Goal: Communication & Community: Answer question/provide support

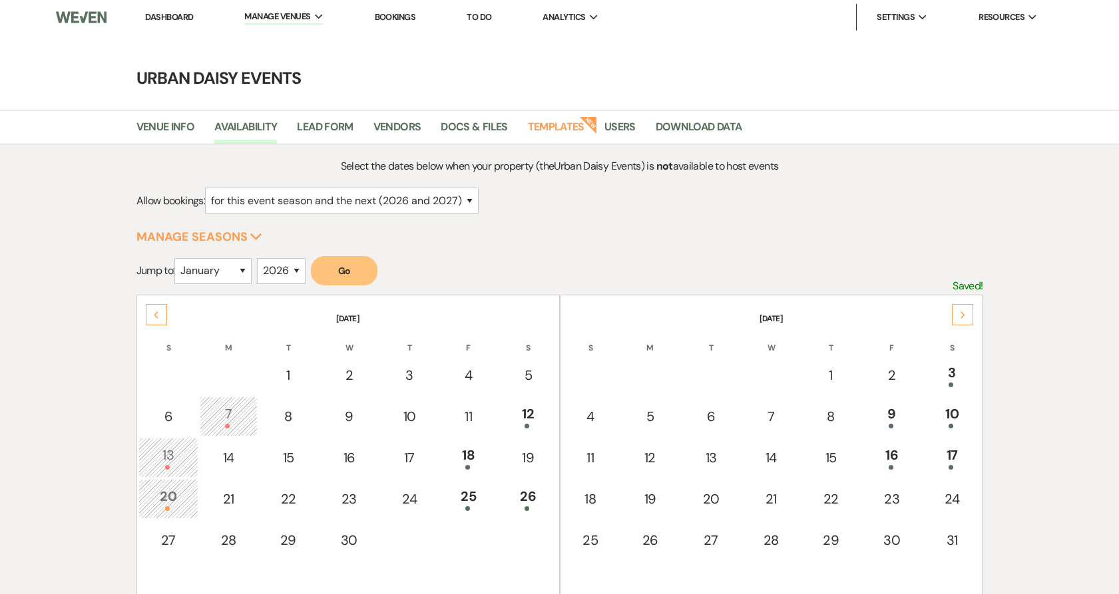
select select "2"
select select "2026"
click at [158, 15] on link "Dashboard" at bounding box center [169, 16] width 48 height 11
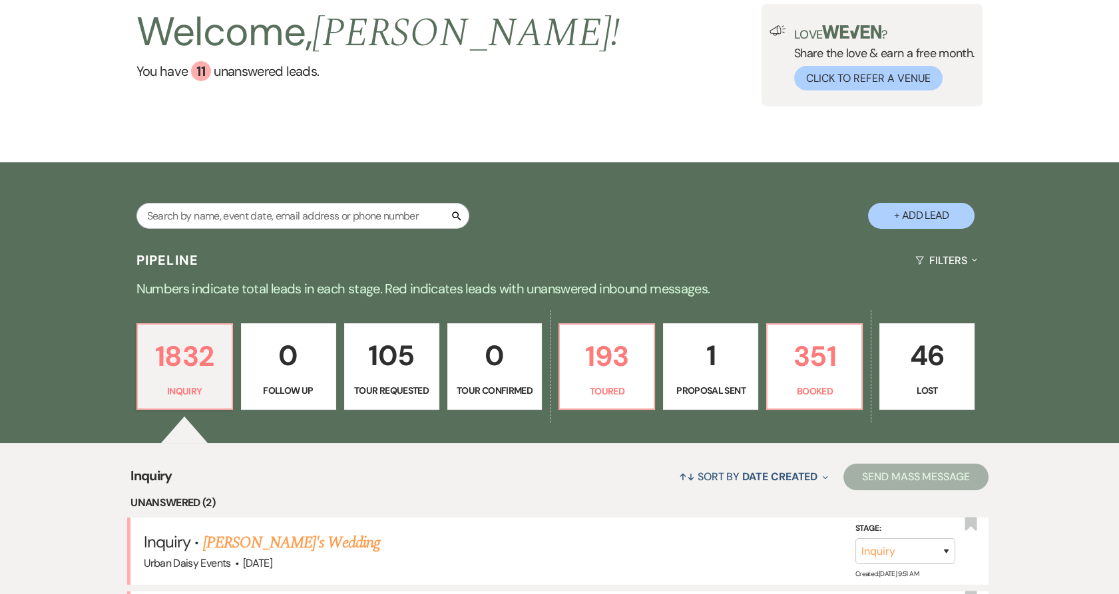
scroll to position [222, 0]
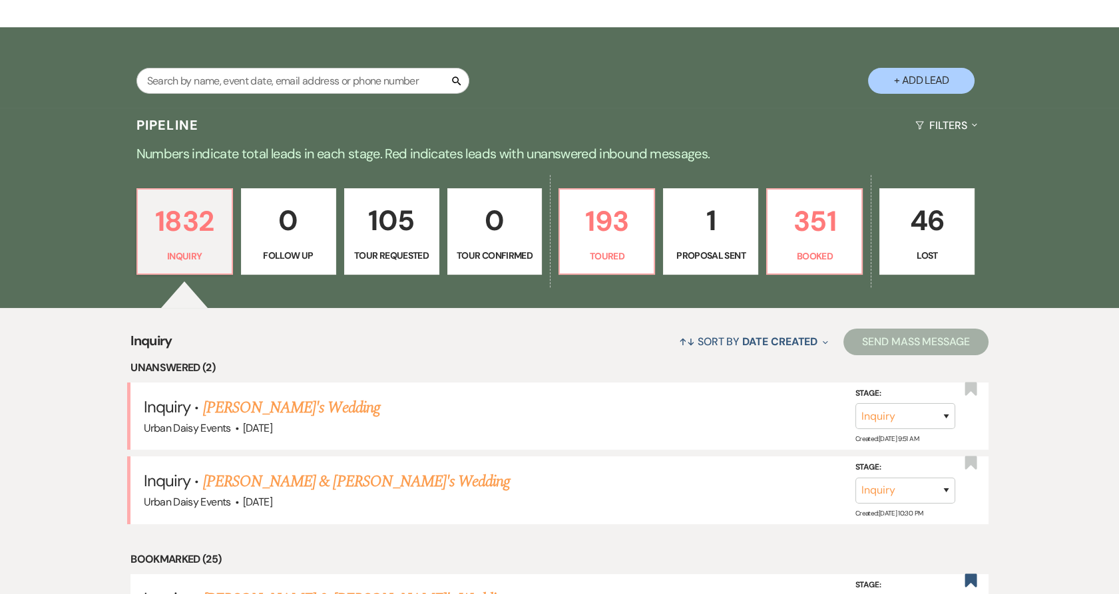
click at [247, 404] on link "[PERSON_NAME]'s Wedding" at bounding box center [291, 408] width 177 height 24
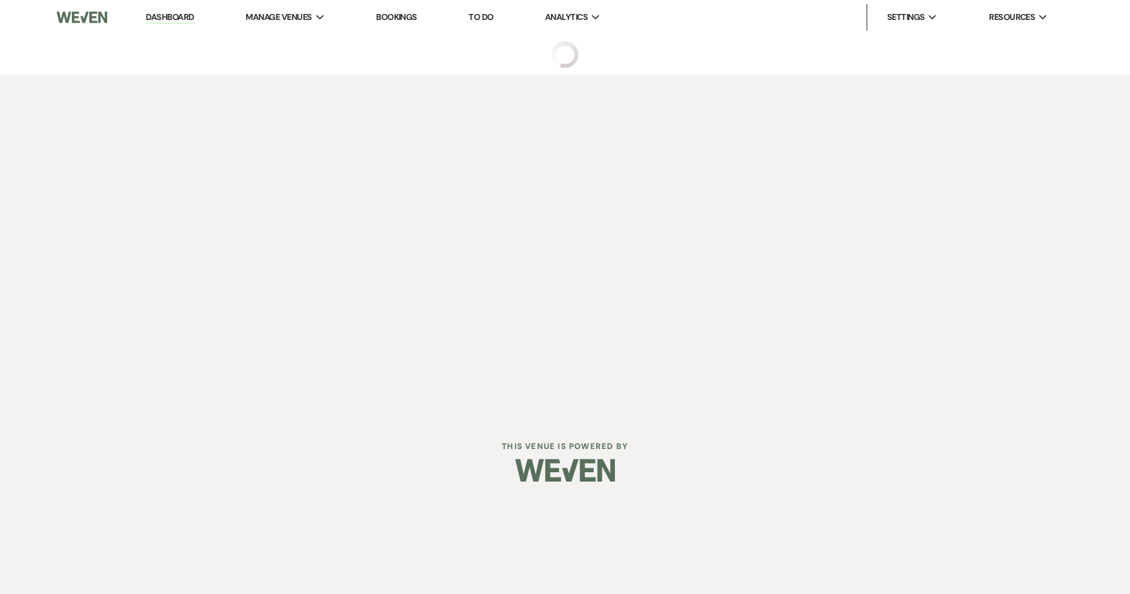
select select "5"
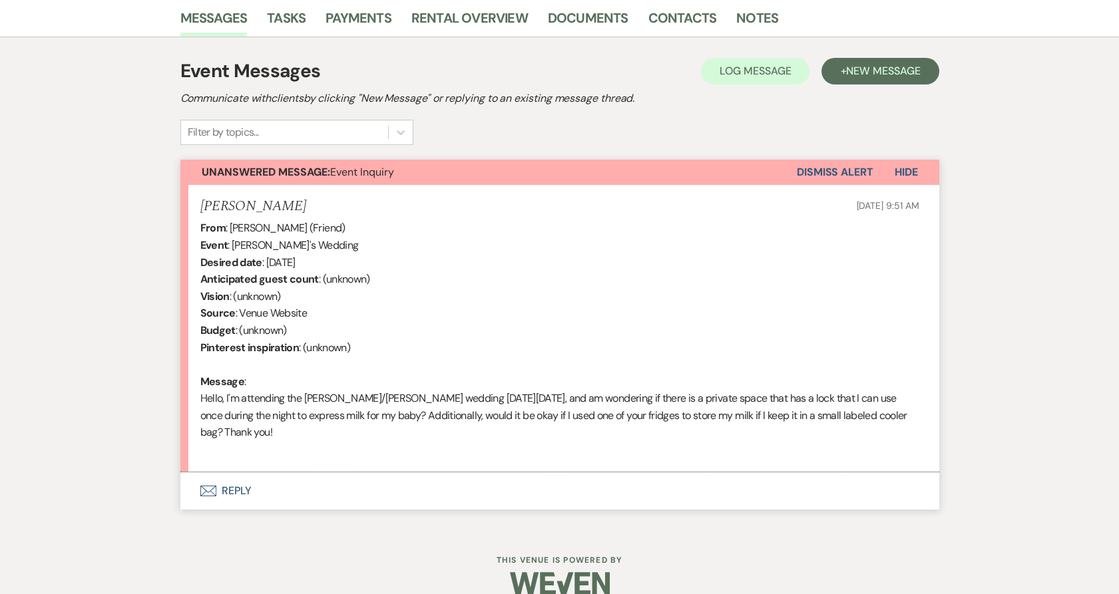
scroll to position [355, 0]
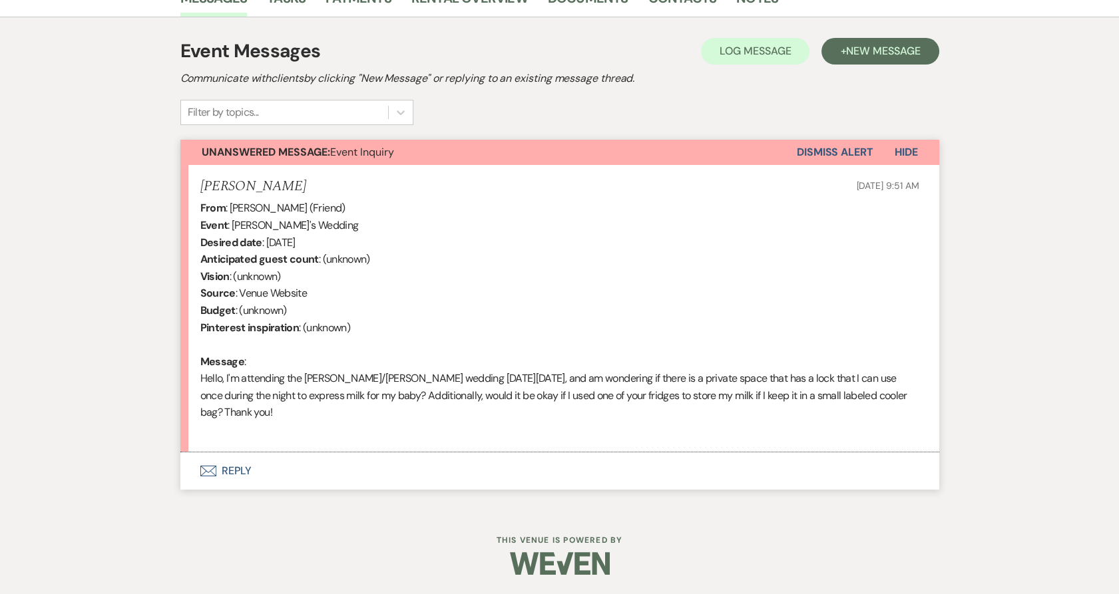
click at [250, 479] on button "Envelope Reply" at bounding box center [559, 471] width 759 height 37
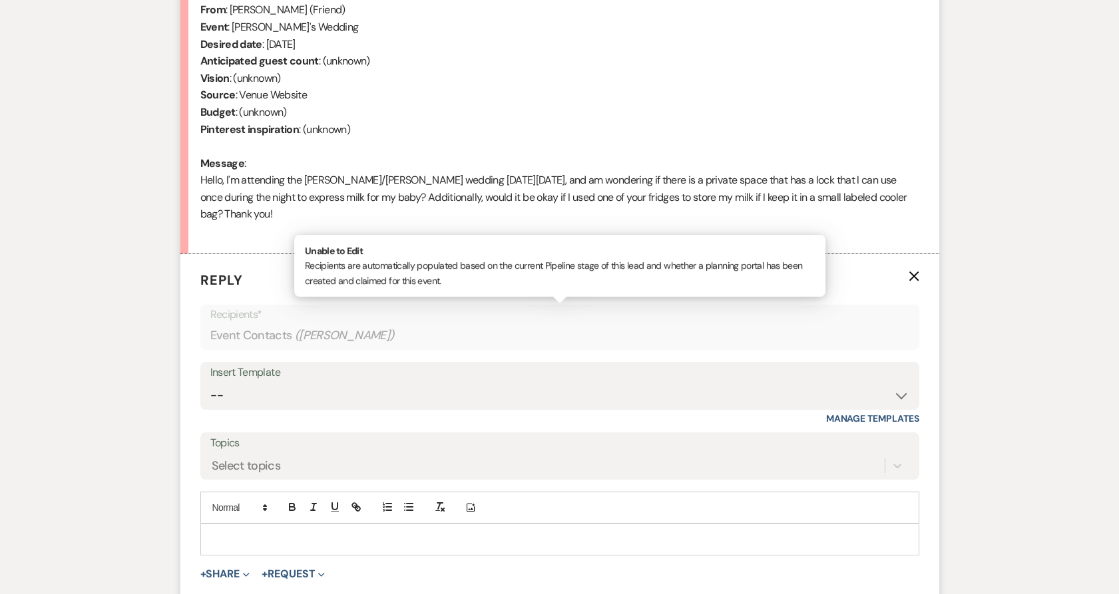
scroll to position [609, 0]
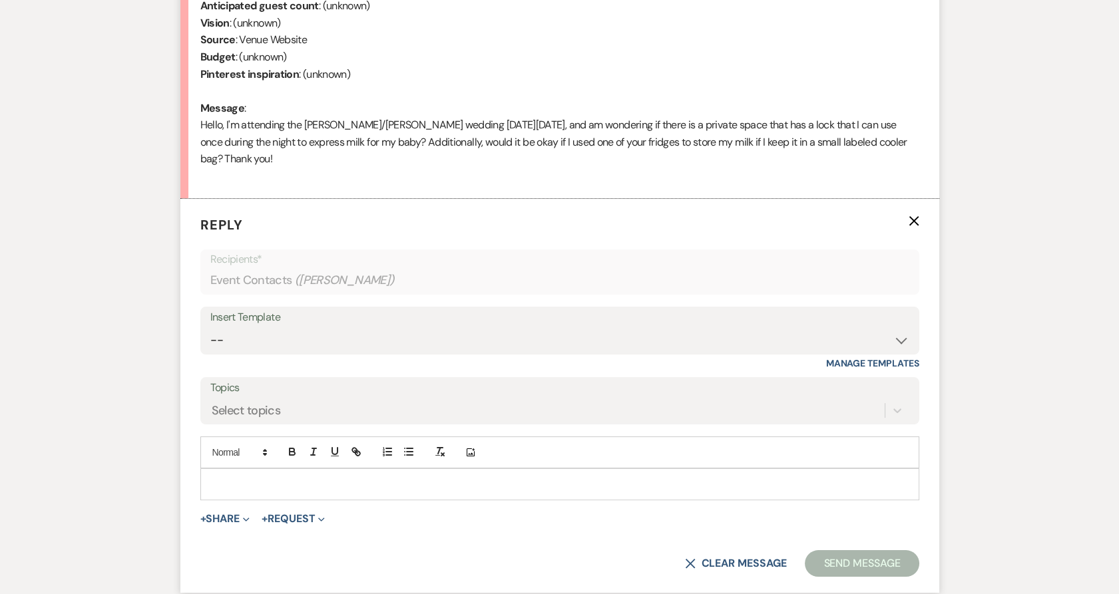
click at [241, 493] on div at bounding box center [559, 484] width 717 height 31
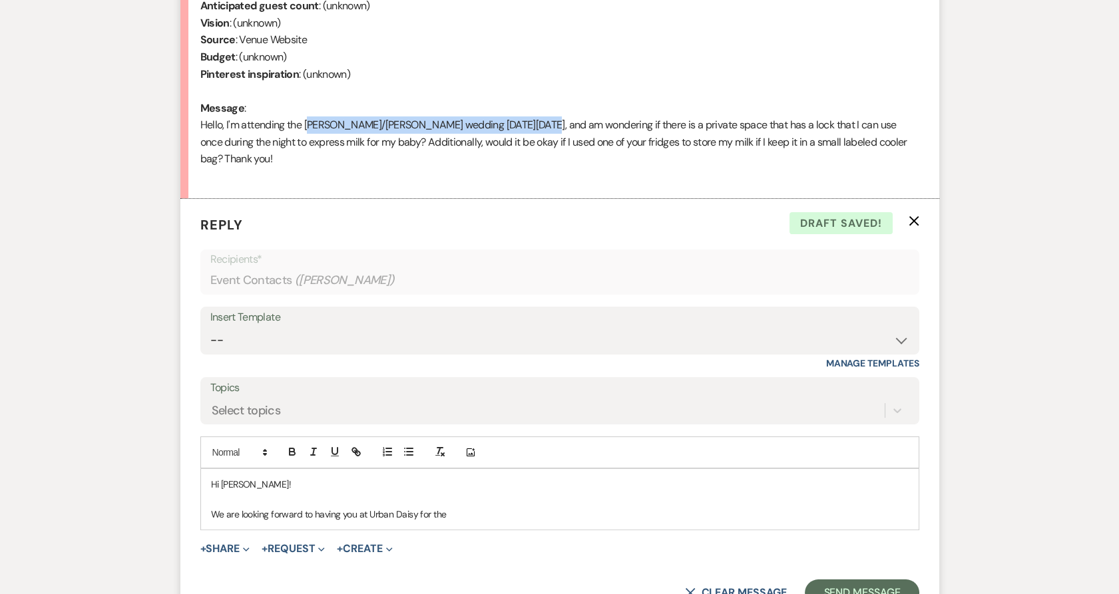
drag, startPoint x: 304, startPoint y: 126, endPoint x: 524, endPoint y: 122, distance: 220.3
click at [524, 122] on div "From : [PERSON_NAME] (Friend) Event : [PERSON_NAME]'s Wedding Desired date : [D…" at bounding box center [559, 65] width 719 height 238
copy div "[PERSON_NAME]/[PERSON_NAME] wedding [DATE][DATE]"
click at [463, 507] on p "We are looking forward to having you at Urban Daisy for the" at bounding box center [560, 514] width 698 height 15
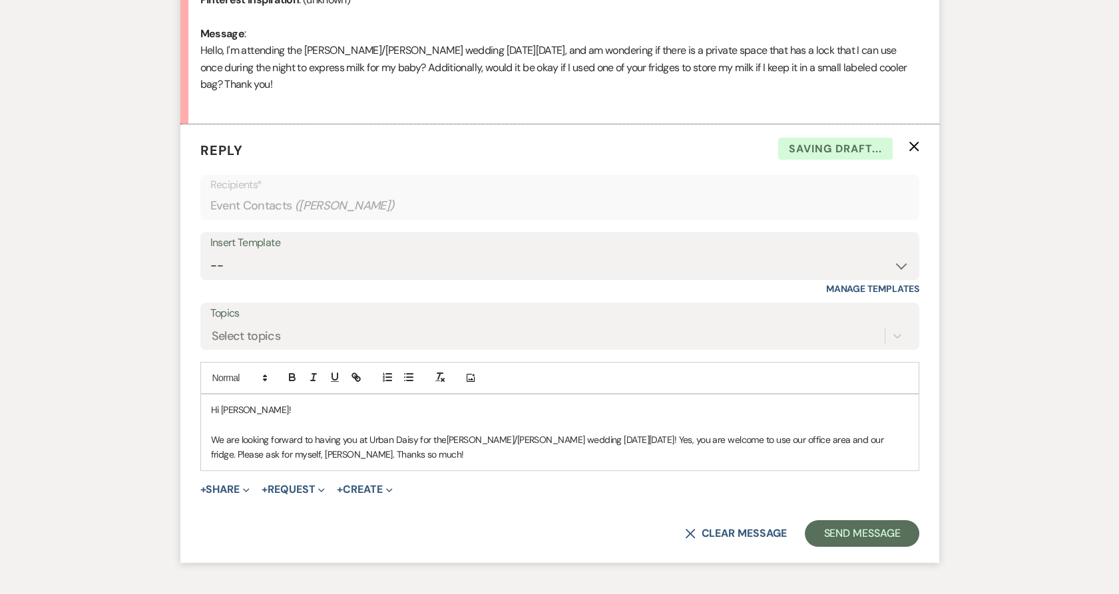
scroll to position [773, 0]
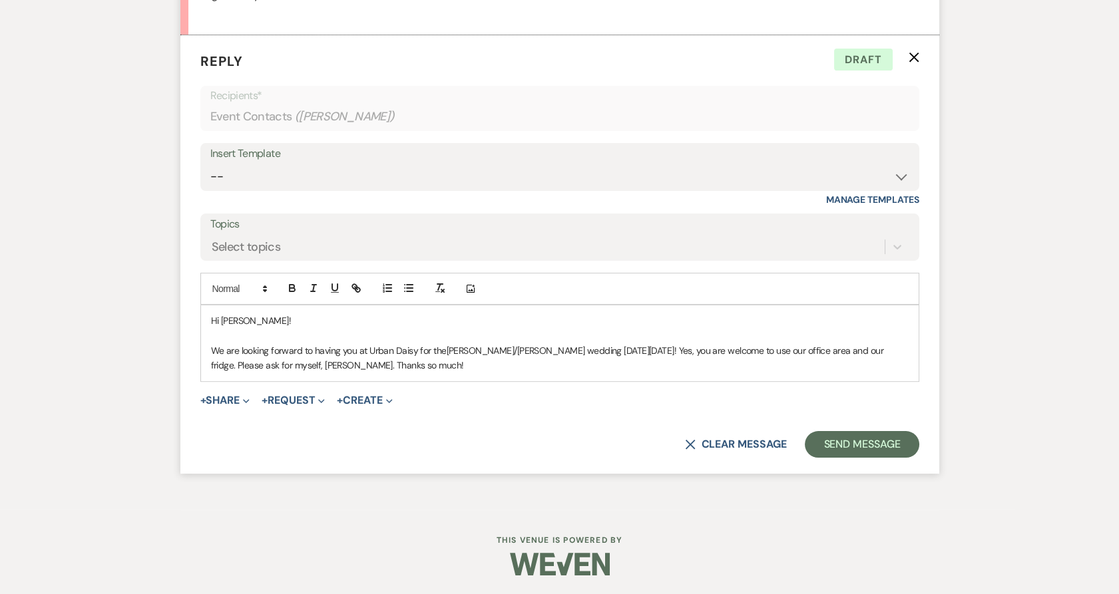
click at [501, 365] on p "We are looking forward to having you at Urban Daisy for the [PERSON_NAME]/[PERS…" at bounding box center [560, 358] width 698 height 30
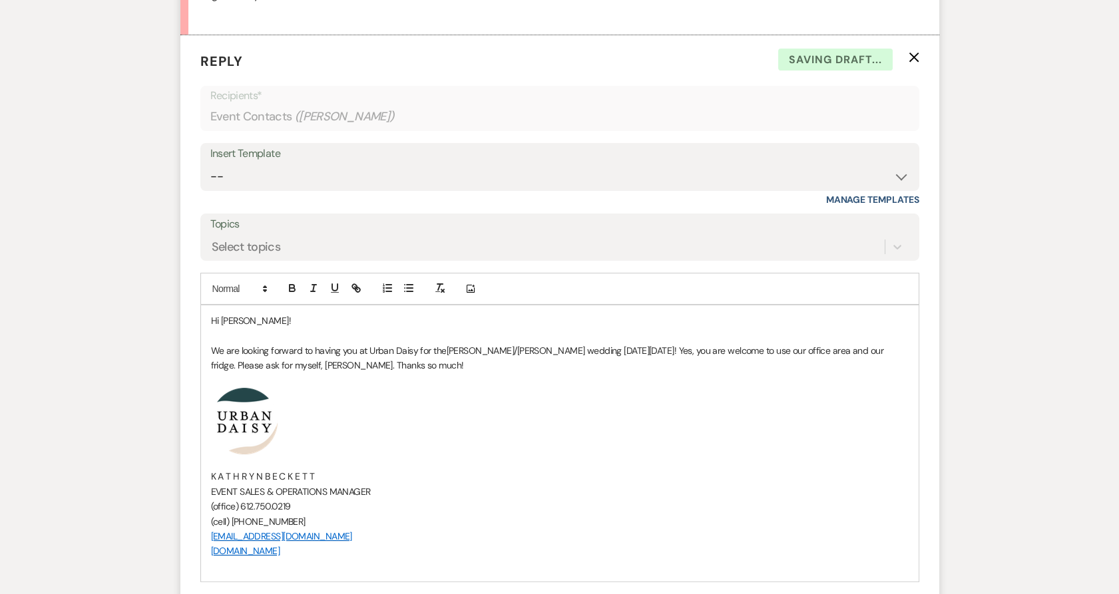
scroll to position [974, 0]
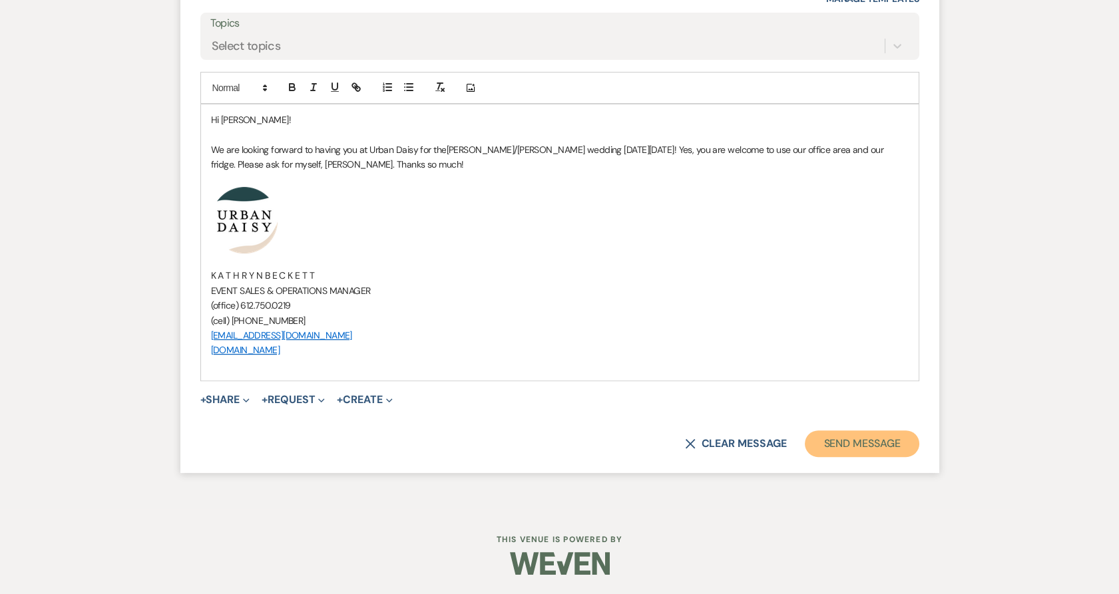
click at [889, 441] on button "Send Message" at bounding box center [862, 444] width 114 height 27
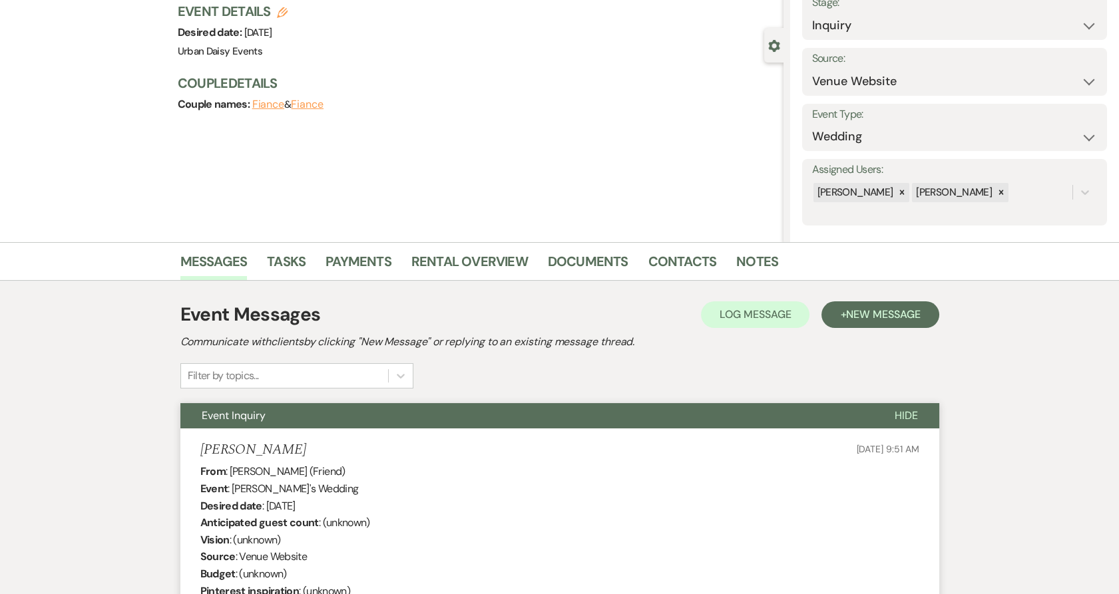
scroll to position [0, 0]
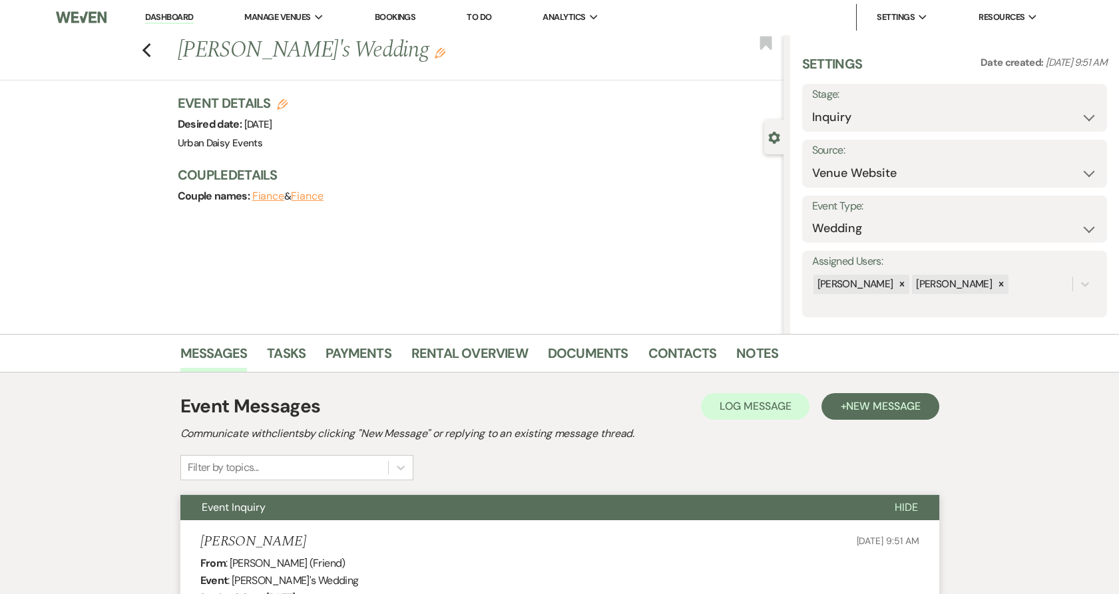
click at [154, 15] on link "Dashboard" at bounding box center [169, 17] width 48 height 13
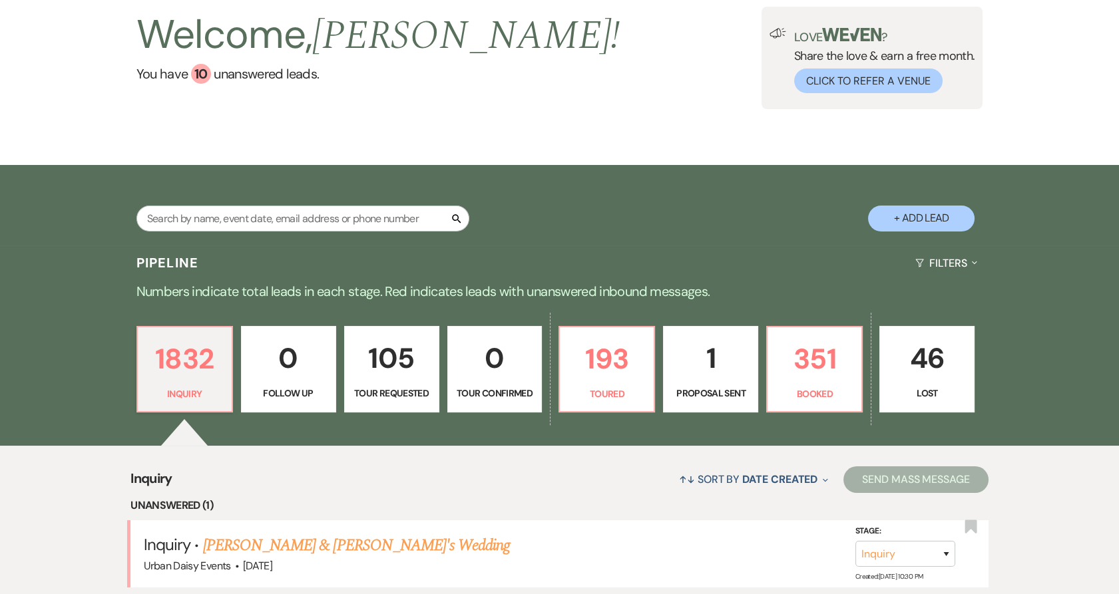
scroll to position [148, 0]
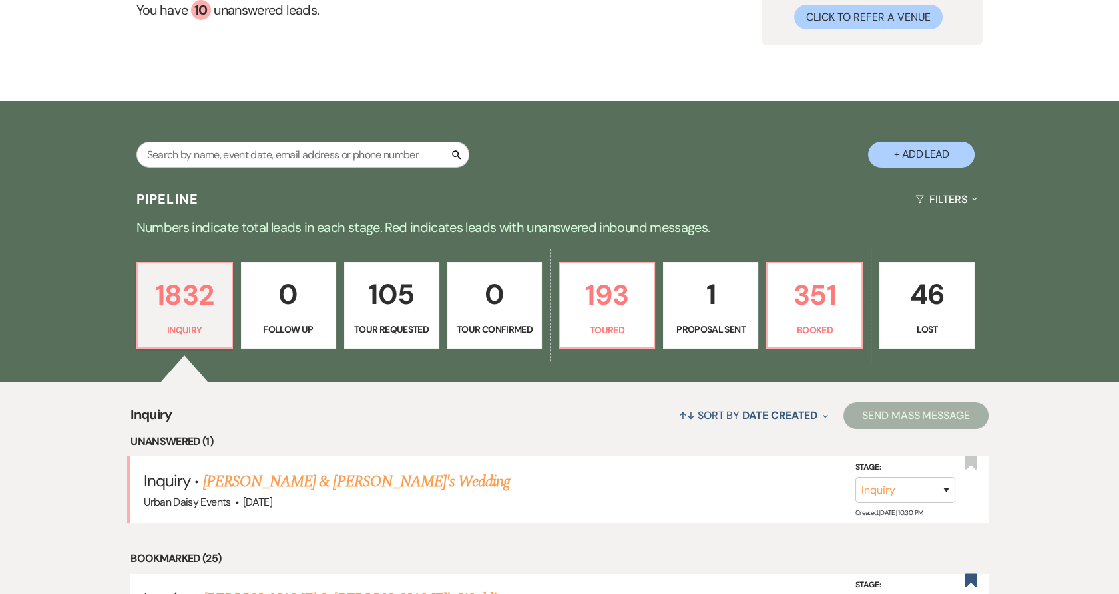
click at [345, 479] on link "[PERSON_NAME] & [PERSON_NAME]'s Wedding" at bounding box center [356, 482] width 307 height 24
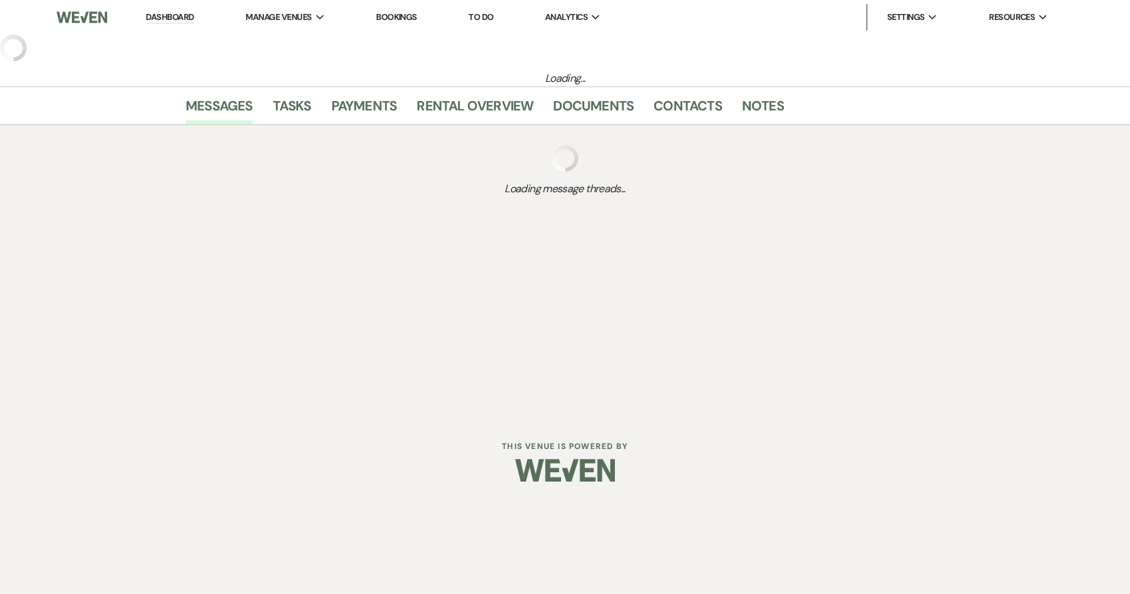
select select "5"
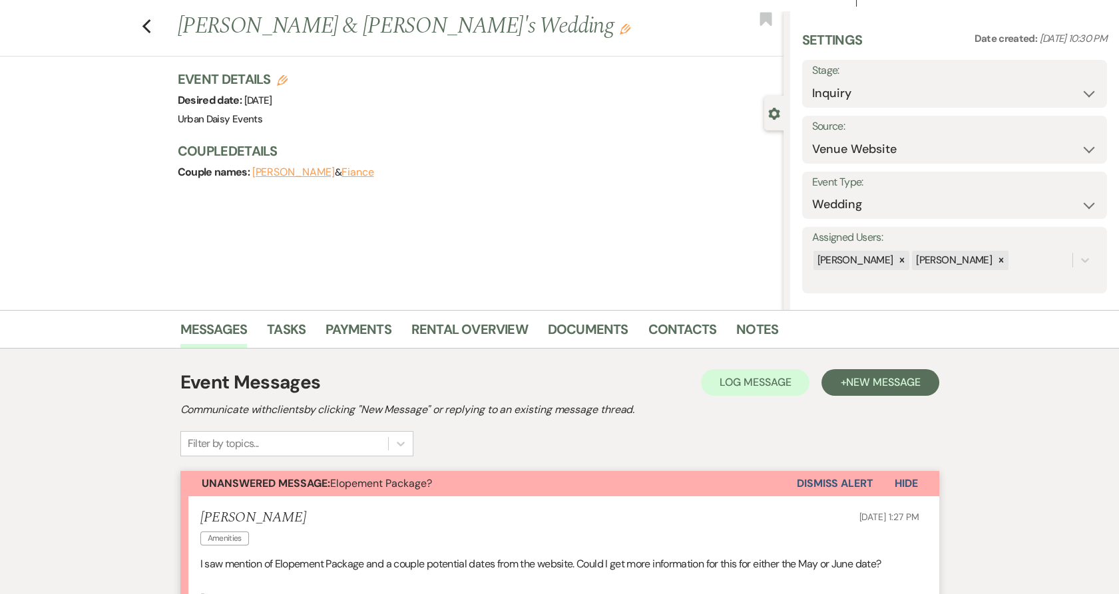
scroll to position [254, 0]
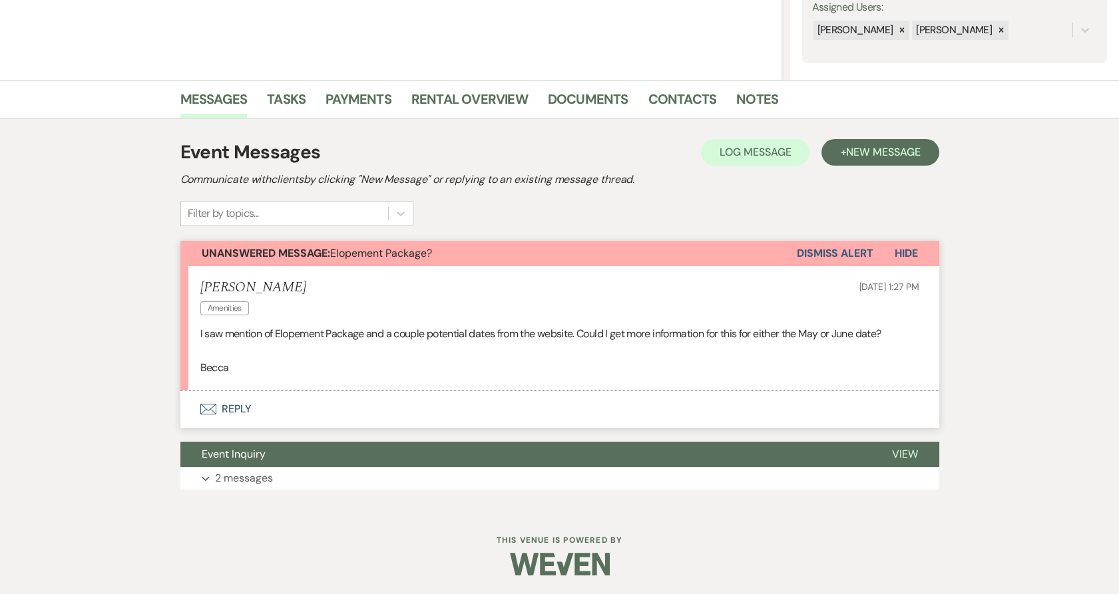
click at [254, 485] on p "2 messages" at bounding box center [244, 478] width 58 height 17
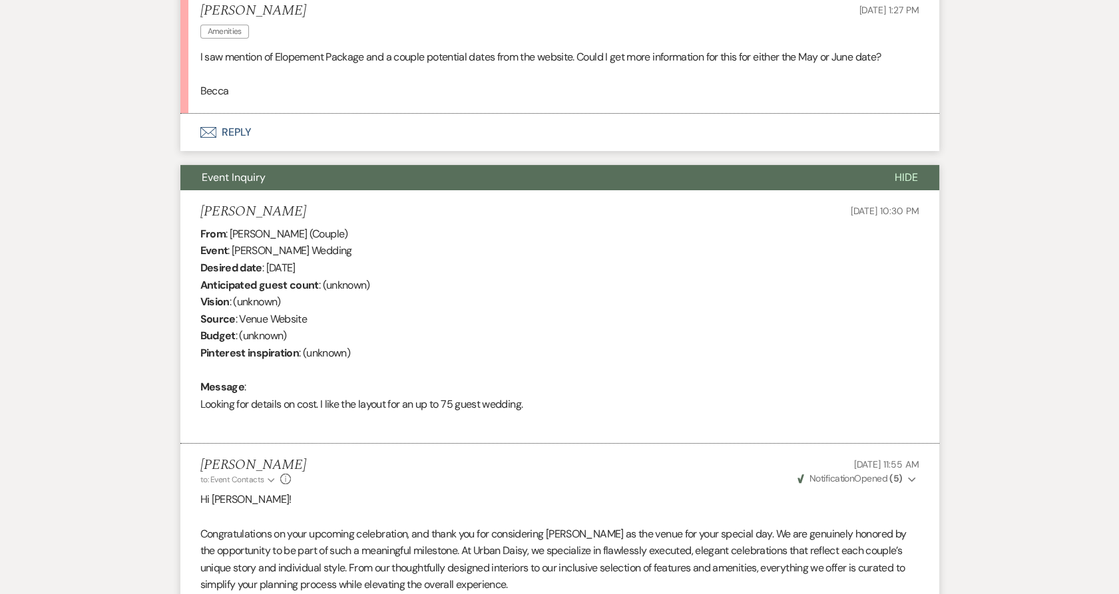
scroll to position [296, 0]
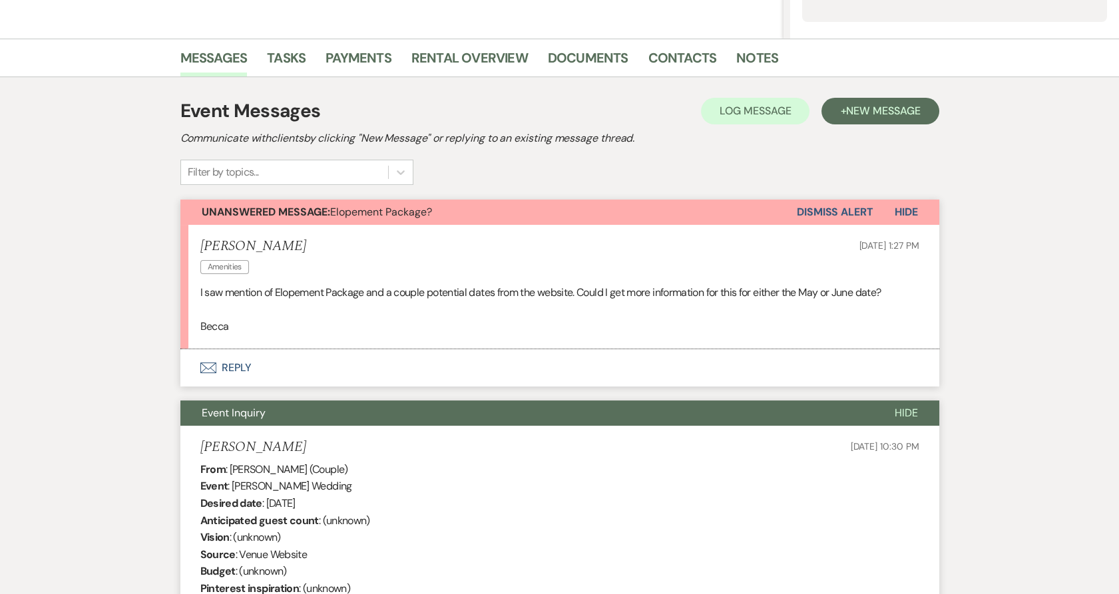
click at [215, 370] on icon "Envelope" at bounding box center [208, 368] width 16 height 11
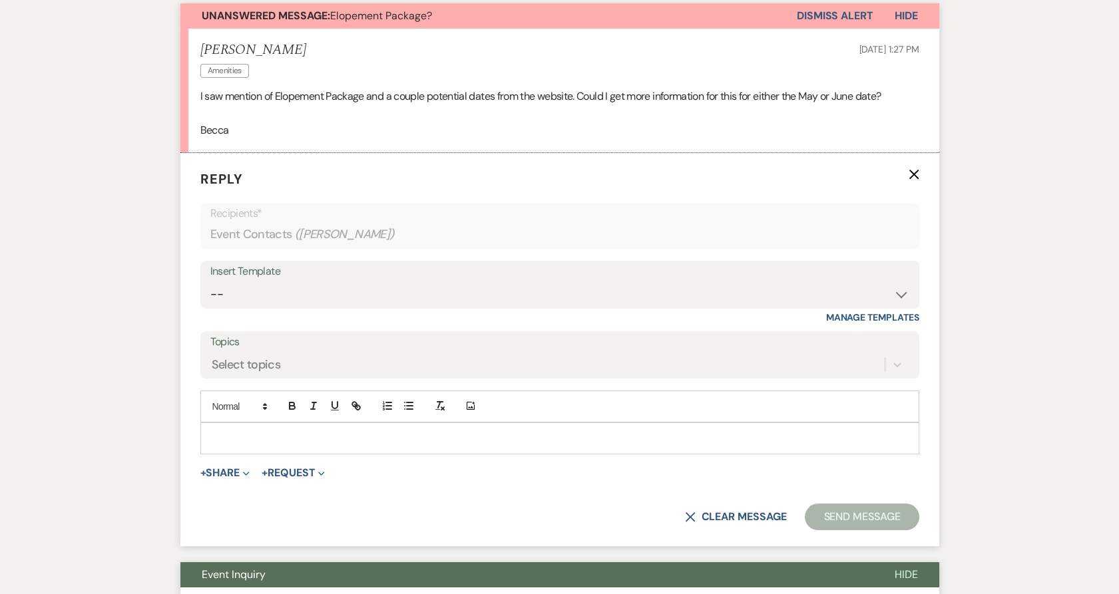
scroll to position [544, 0]
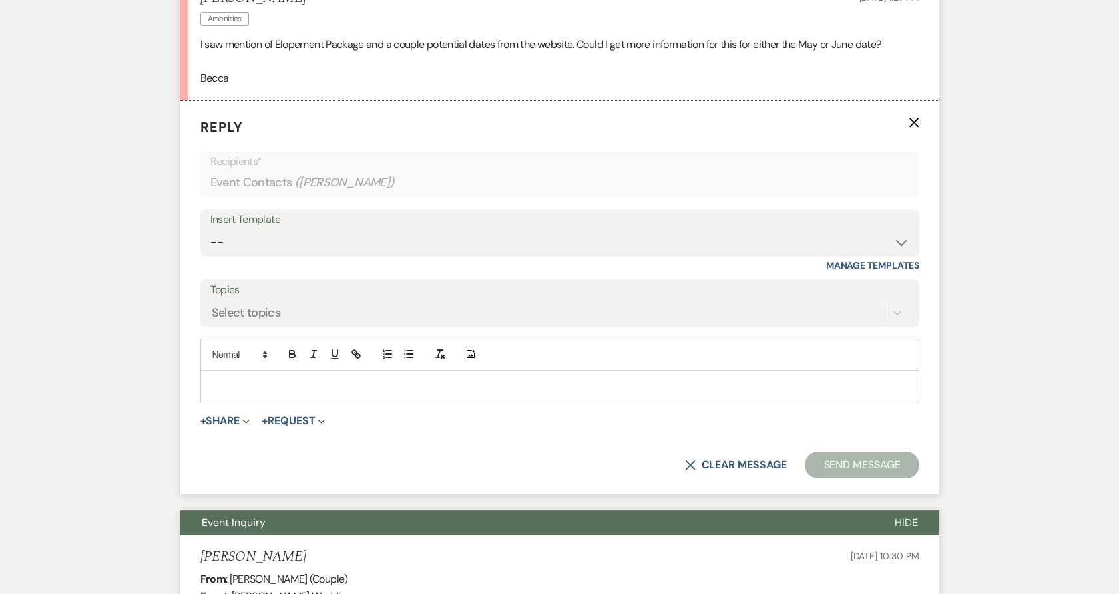
click at [238, 219] on div "Insert Template" at bounding box center [559, 219] width 699 height 19
click at [239, 246] on select "-- Payment Past Due Rental Agreement and First Payment Urban Daisy Initial Resp…" at bounding box center [559, 243] width 699 height 26
click at [210, 230] on select "-- Payment Past Due Rental Agreement and First Payment Urban Daisy Initial Resp…" at bounding box center [559, 243] width 699 height 26
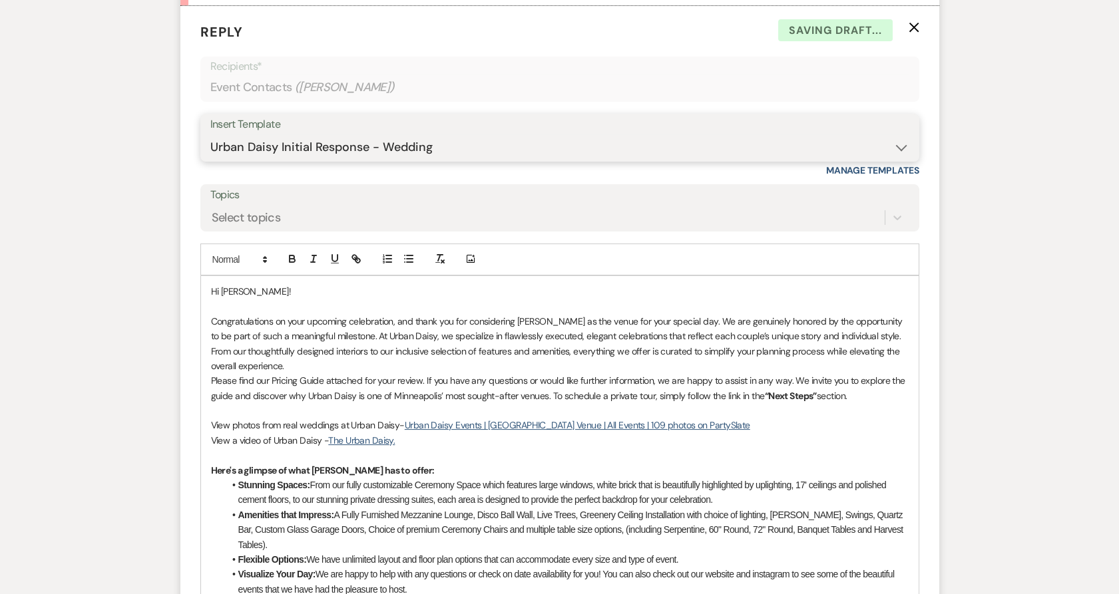
scroll to position [692, 0]
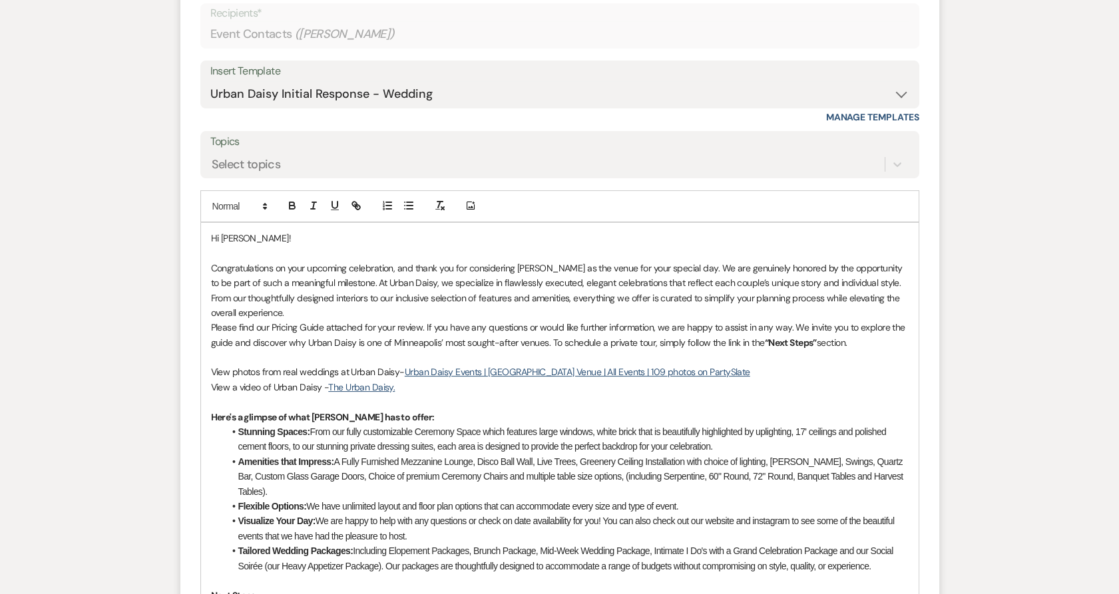
click at [322, 320] on p "Please find our Pricing Guide attached for your review. If you have any questio…" at bounding box center [560, 335] width 698 height 30
click at [319, 313] on p "Congratulations on your upcoming celebration, and thank you for considering [PE…" at bounding box center [560, 291] width 698 height 60
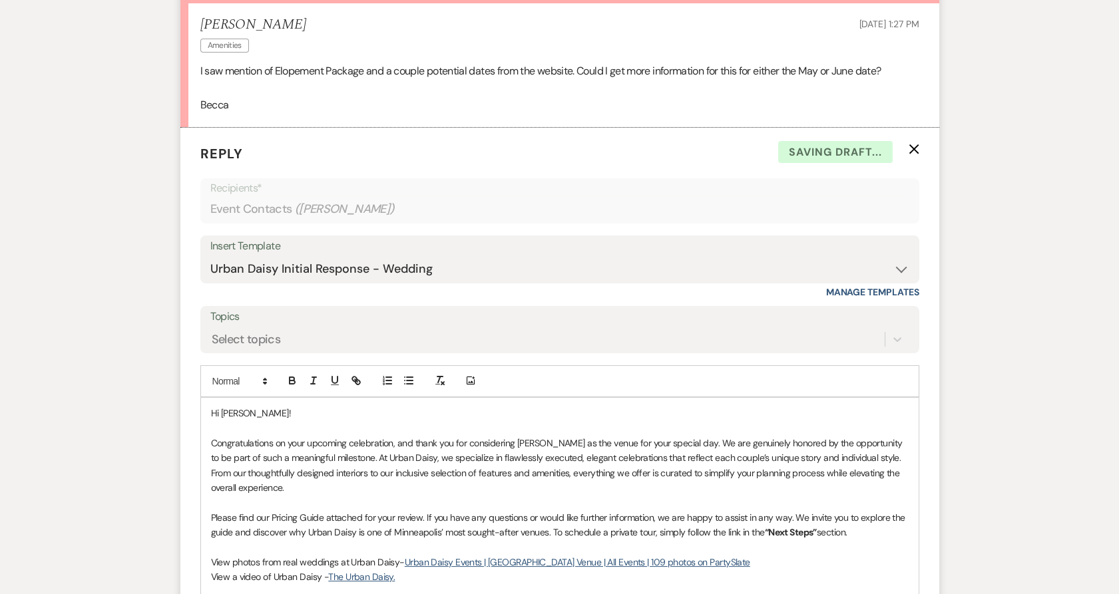
scroll to position [396, 0]
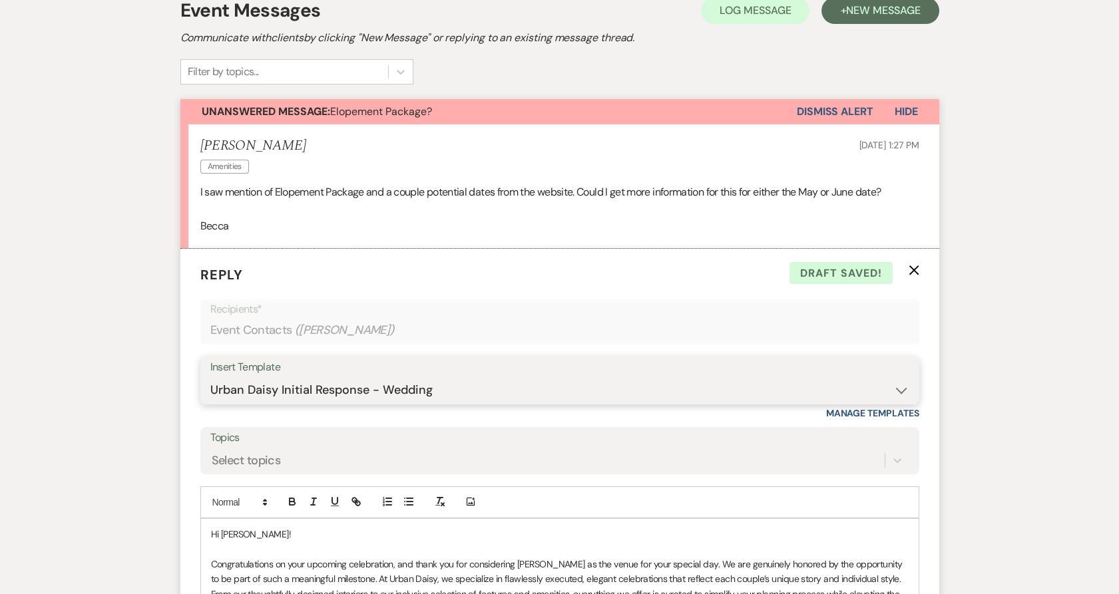
click at [387, 399] on select "-- Payment Past Due Rental Agreement and First Payment Urban Daisy Initial Resp…" at bounding box center [559, 390] width 699 height 26
select select "3546"
click at [210, 377] on select "-- Payment Past Due Rental Agreement and First Payment Urban Daisy Initial Resp…" at bounding box center [559, 390] width 699 height 26
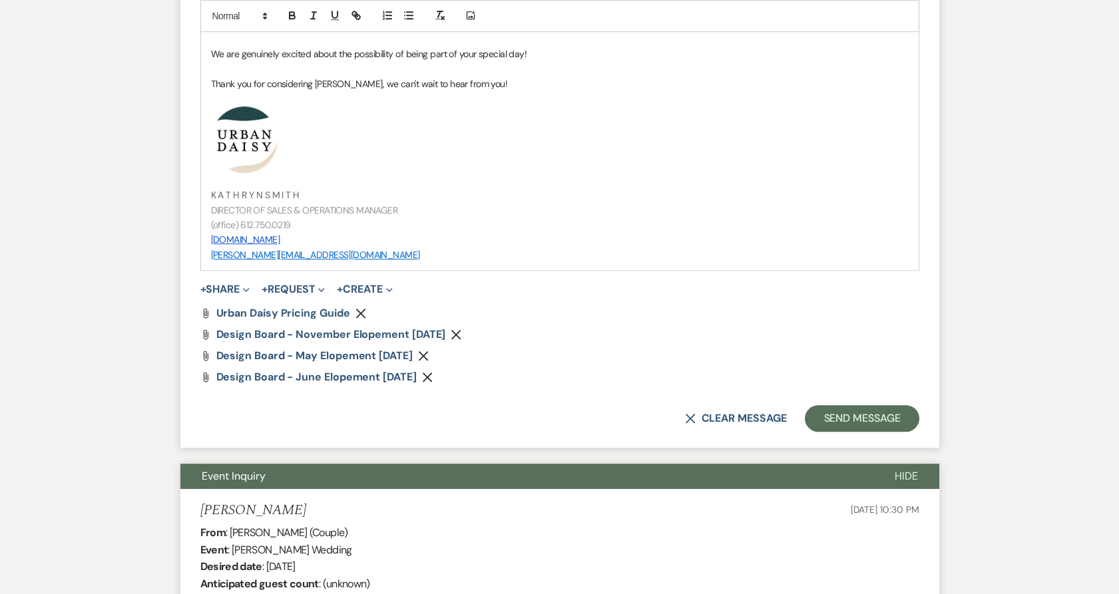
scroll to position [1579, 0]
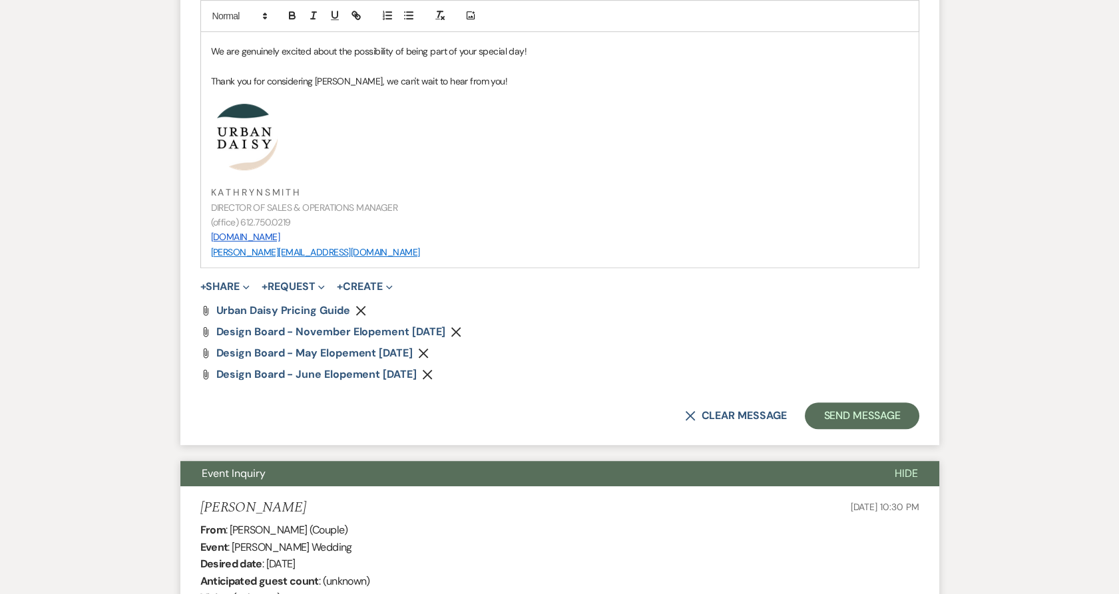
click at [359, 310] on use "button" at bounding box center [360, 311] width 10 height 10
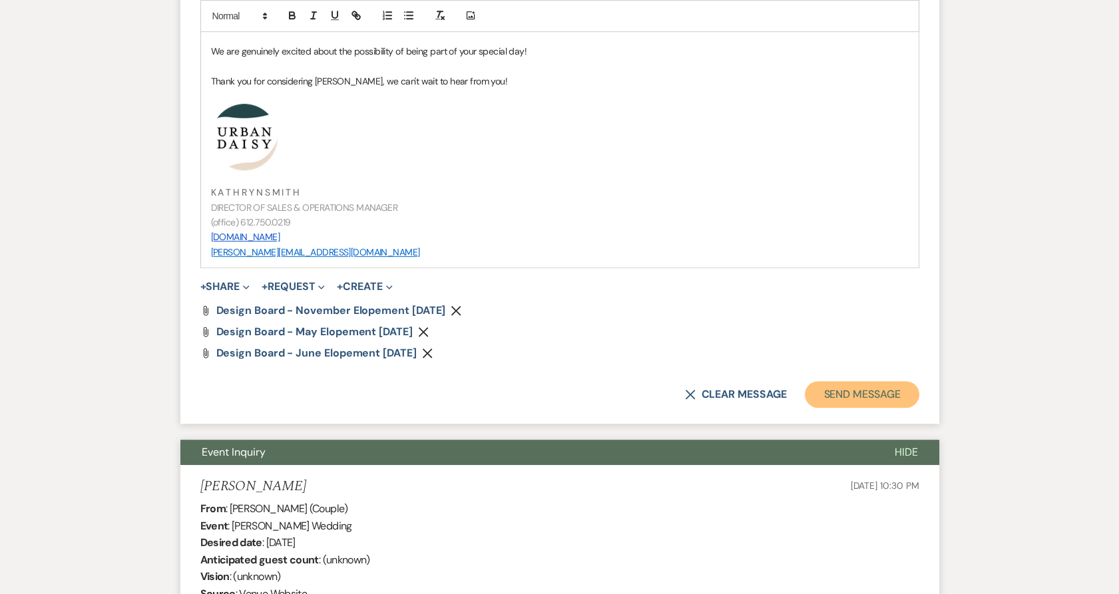
click at [833, 386] on button "Send Message" at bounding box center [862, 394] width 114 height 27
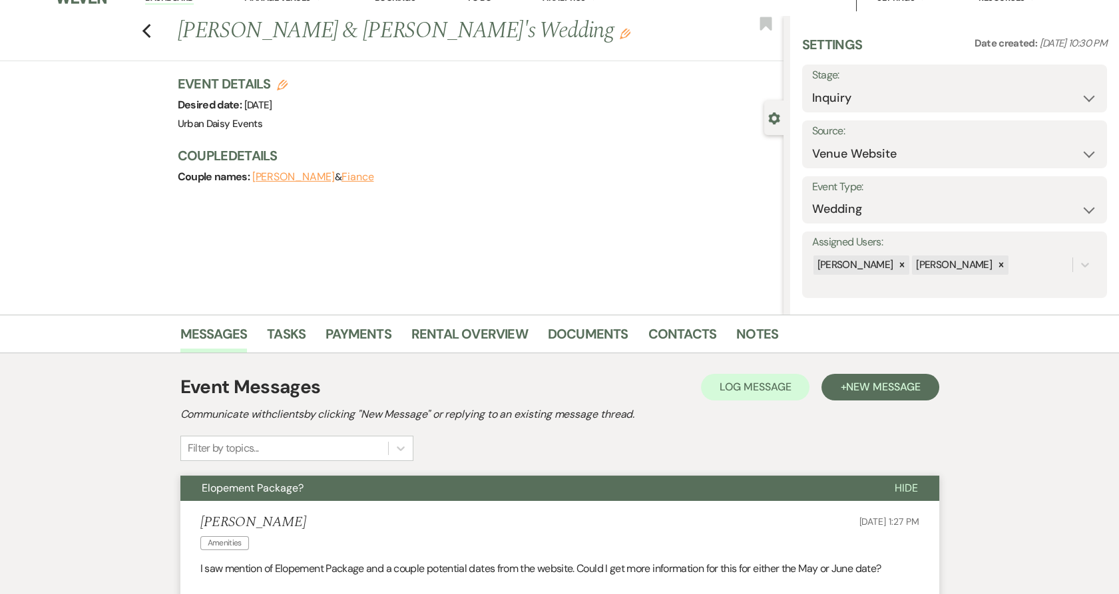
scroll to position [0, 0]
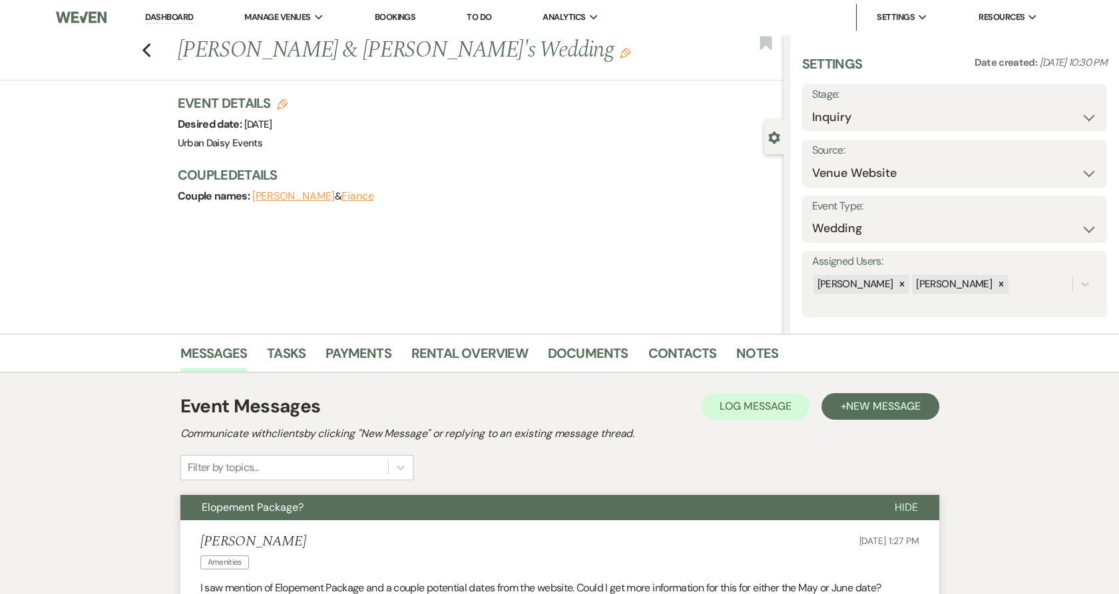
click at [161, 19] on link "Dashboard" at bounding box center [169, 17] width 48 height 13
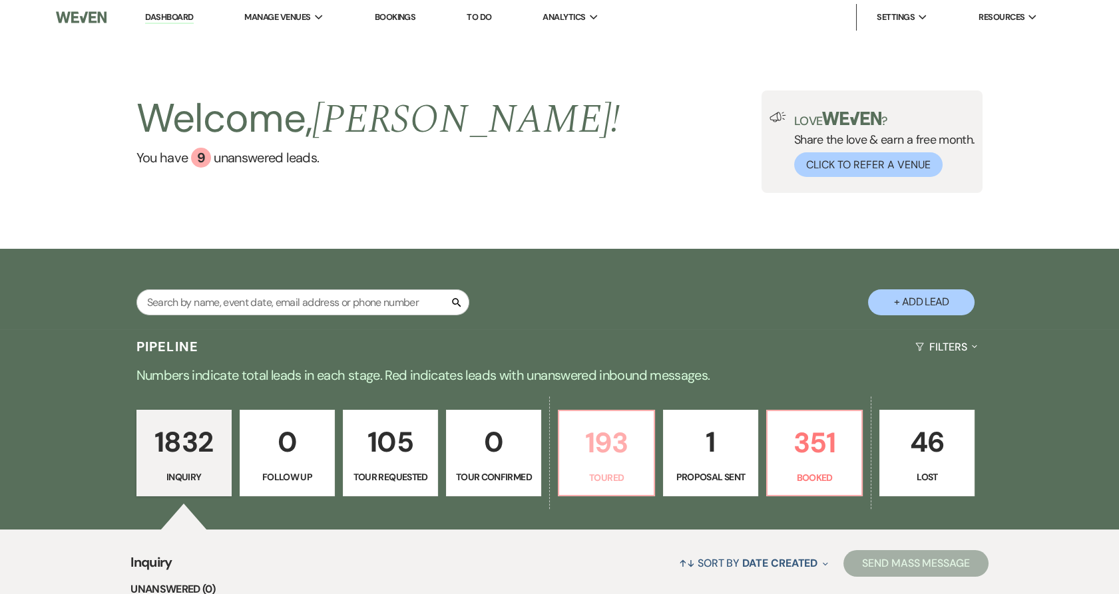
click at [632, 475] on p "Toured" at bounding box center [606, 478] width 78 height 15
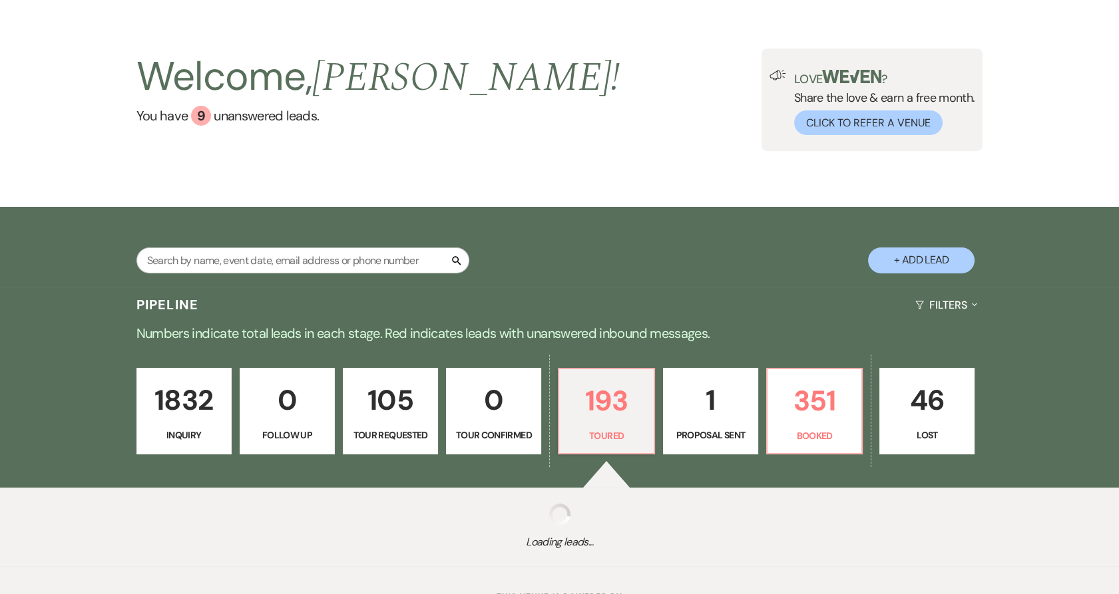
scroll to position [99, 0]
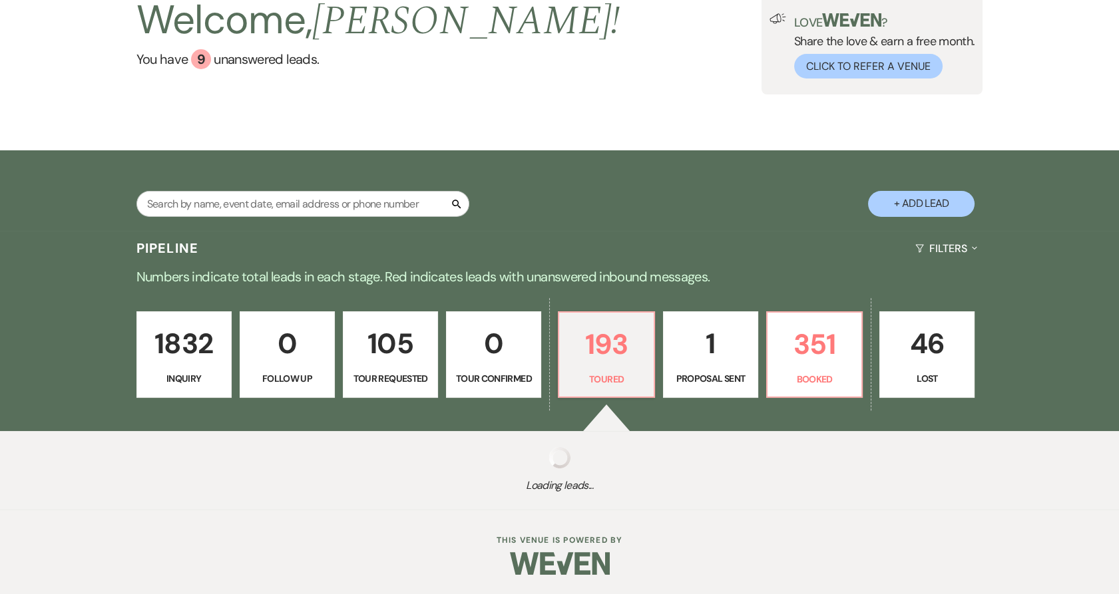
select select "5"
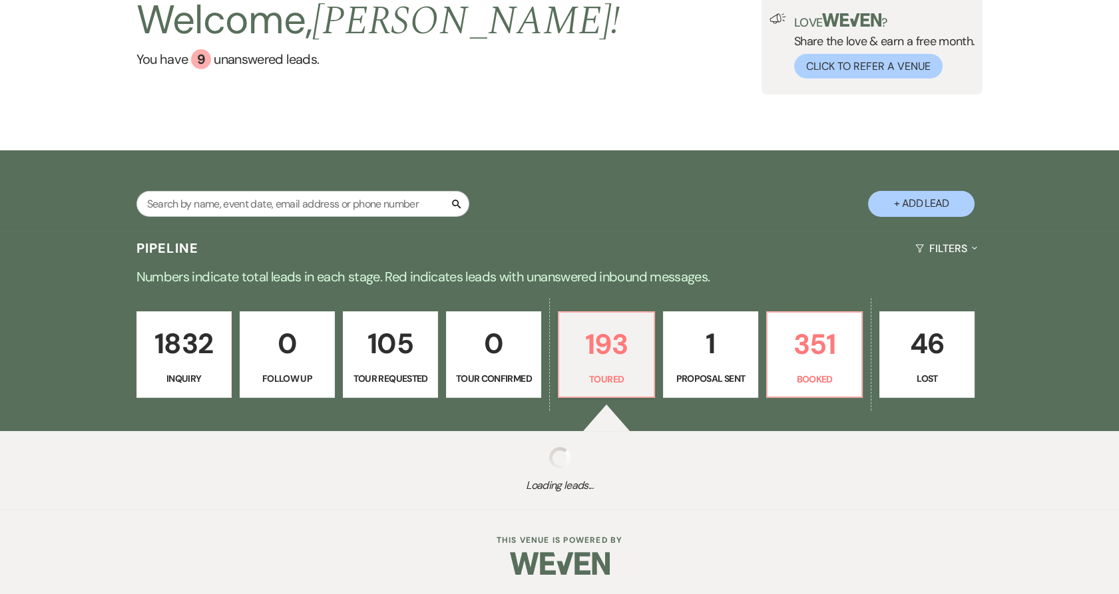
select select "5"
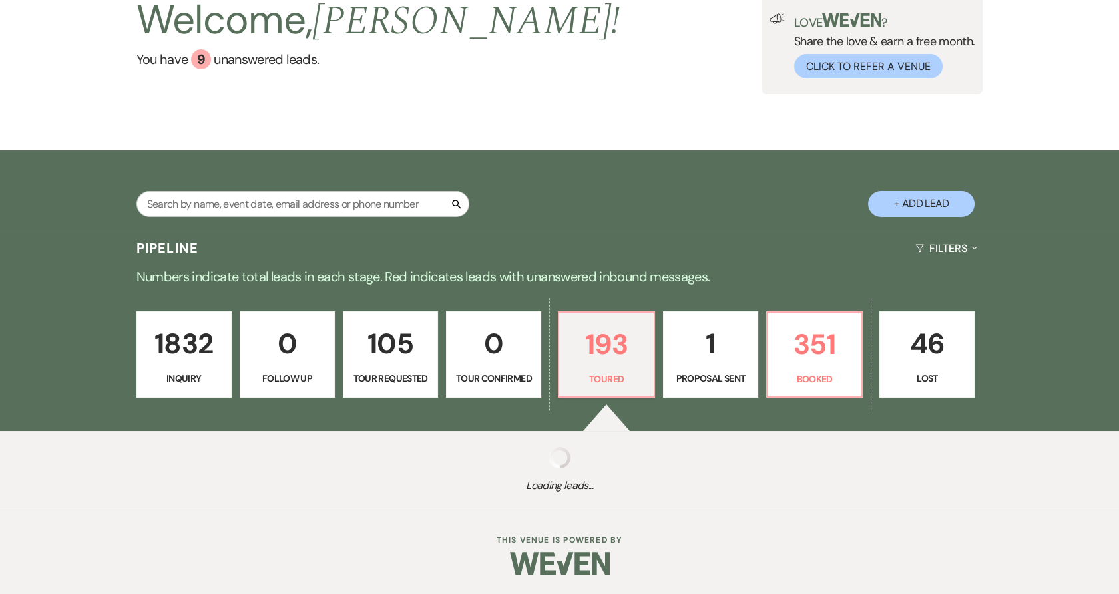
select select "5"
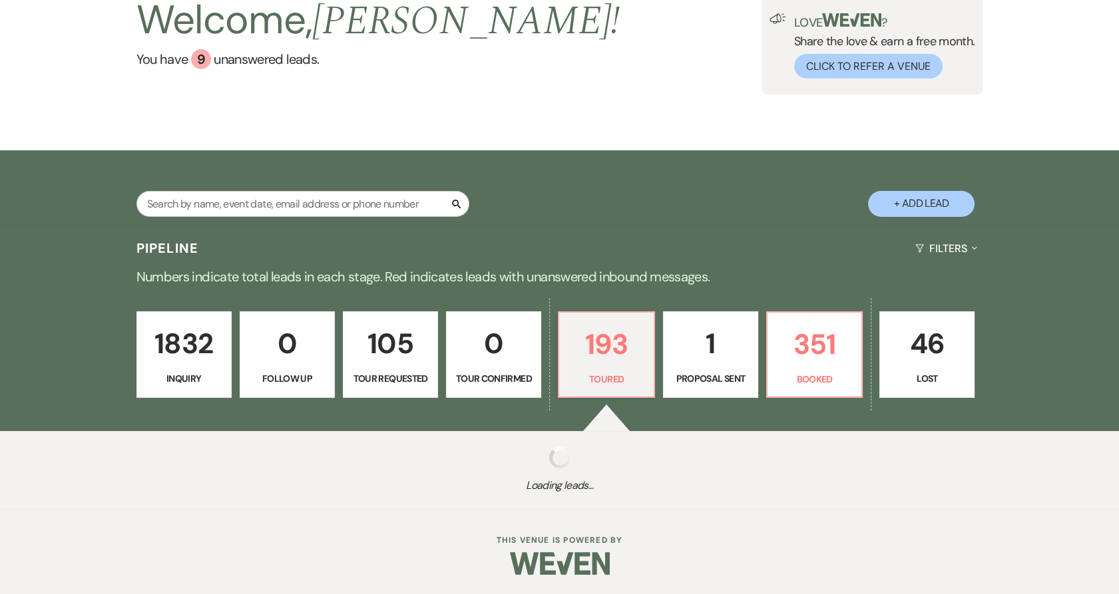
select select "5"
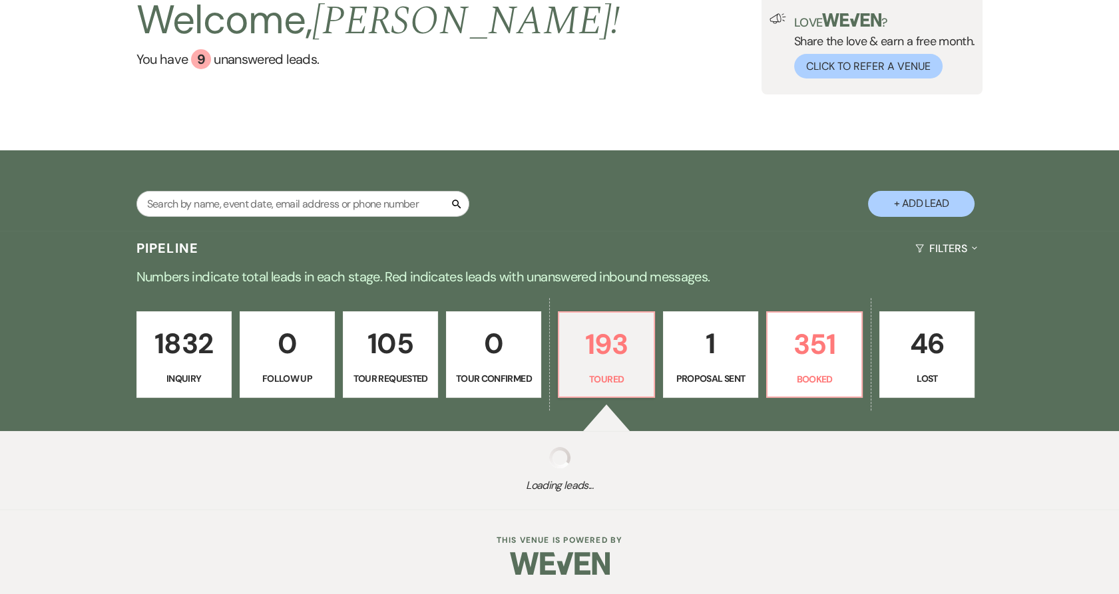
select select "5"
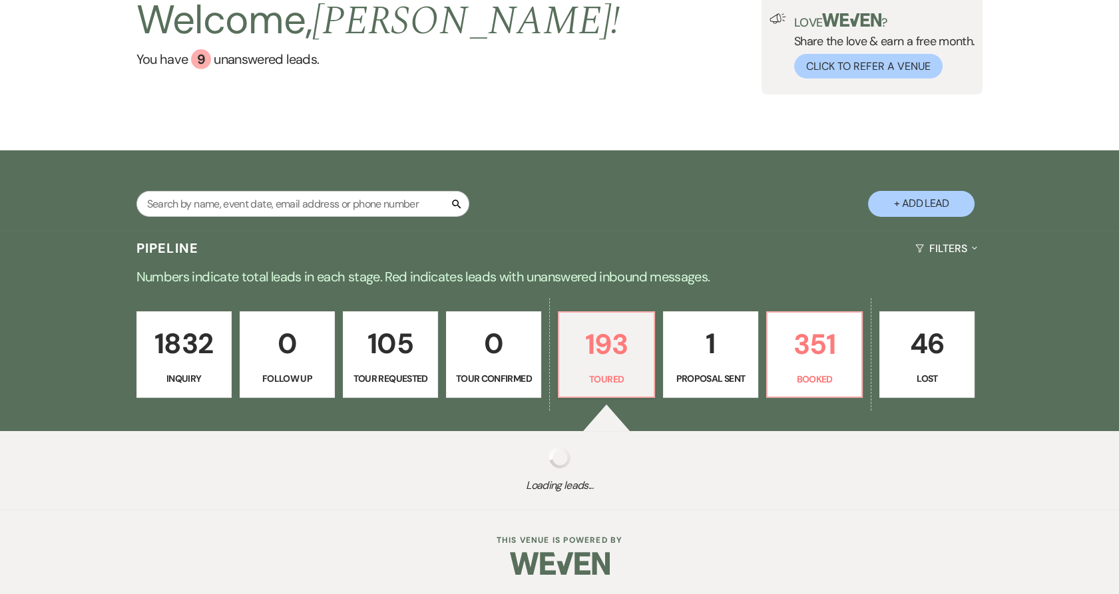
select select "5"
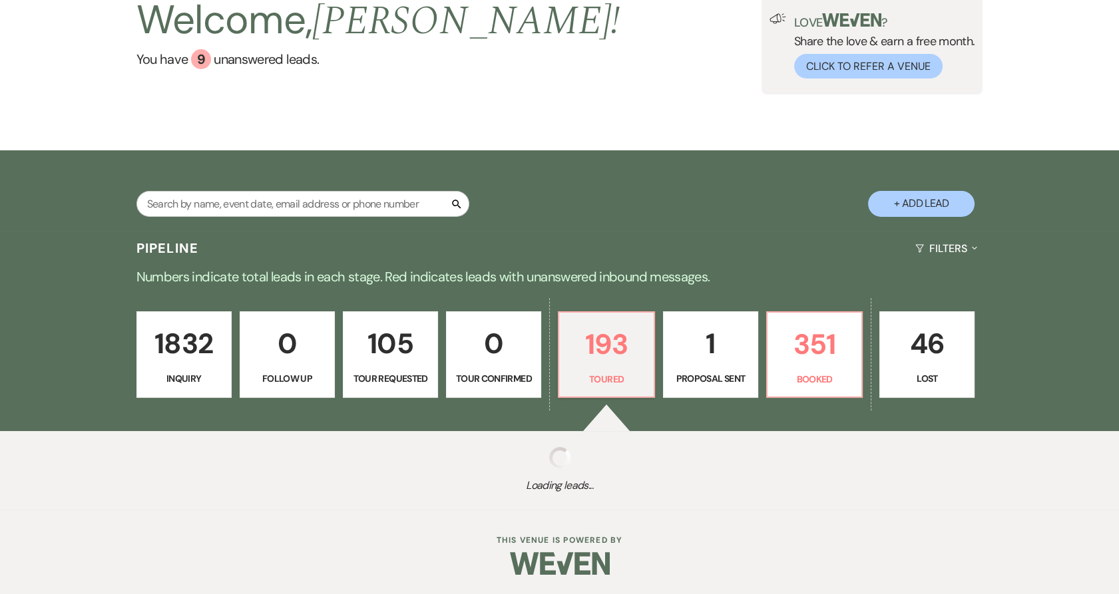
select select "5"
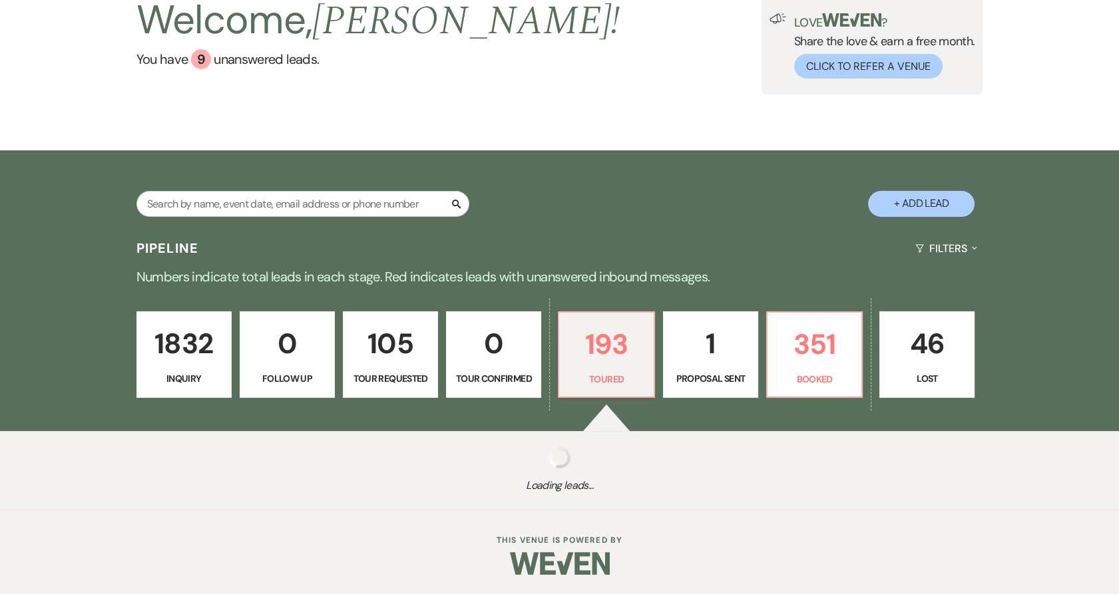
select select "5"
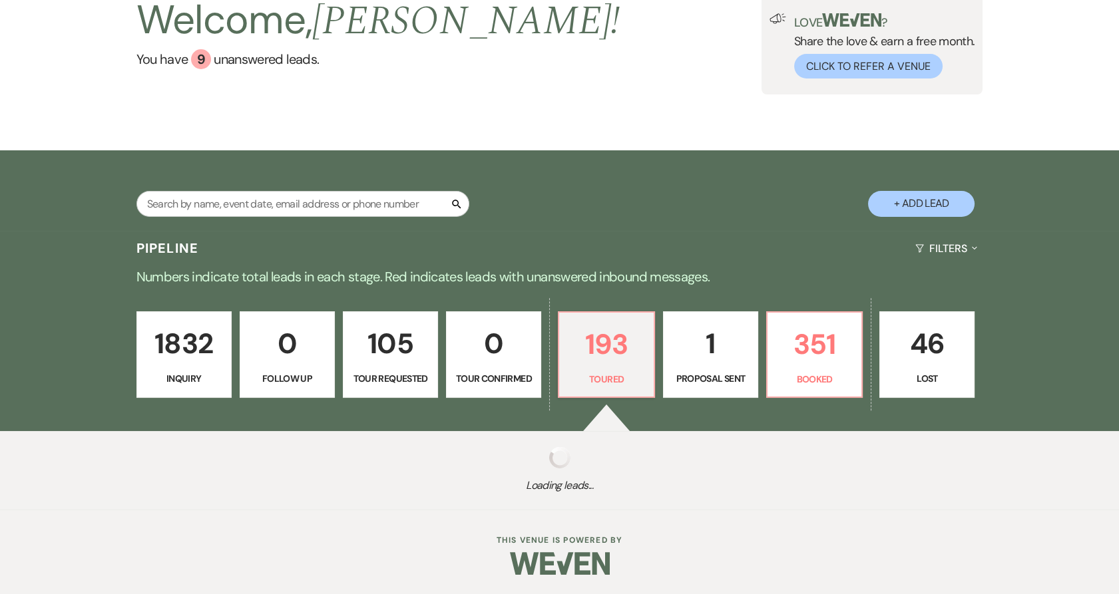
select select "5"
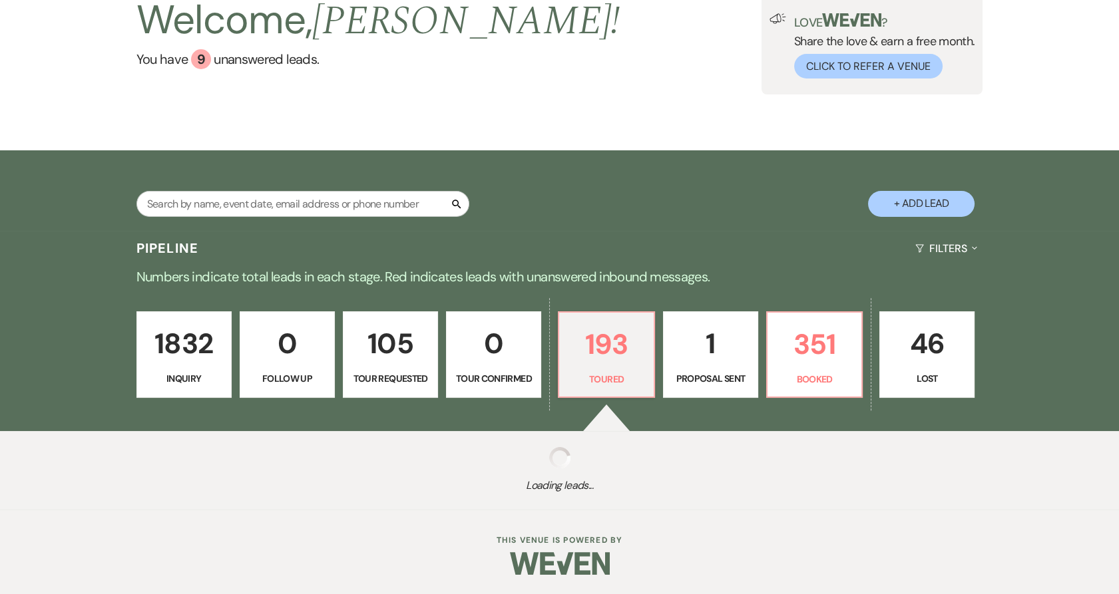
select select "5"
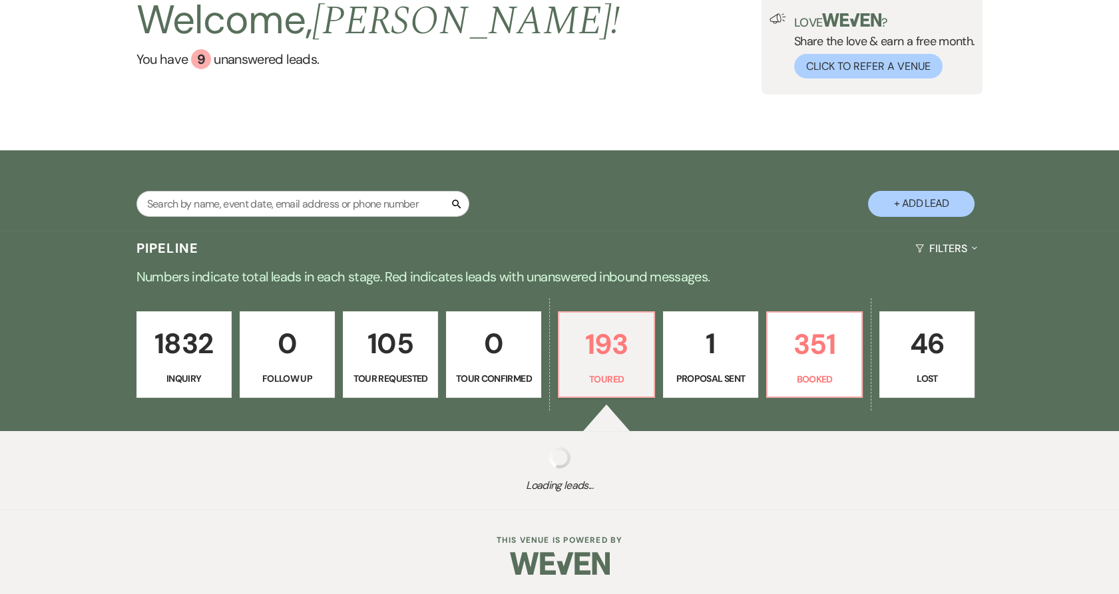
select select "5"
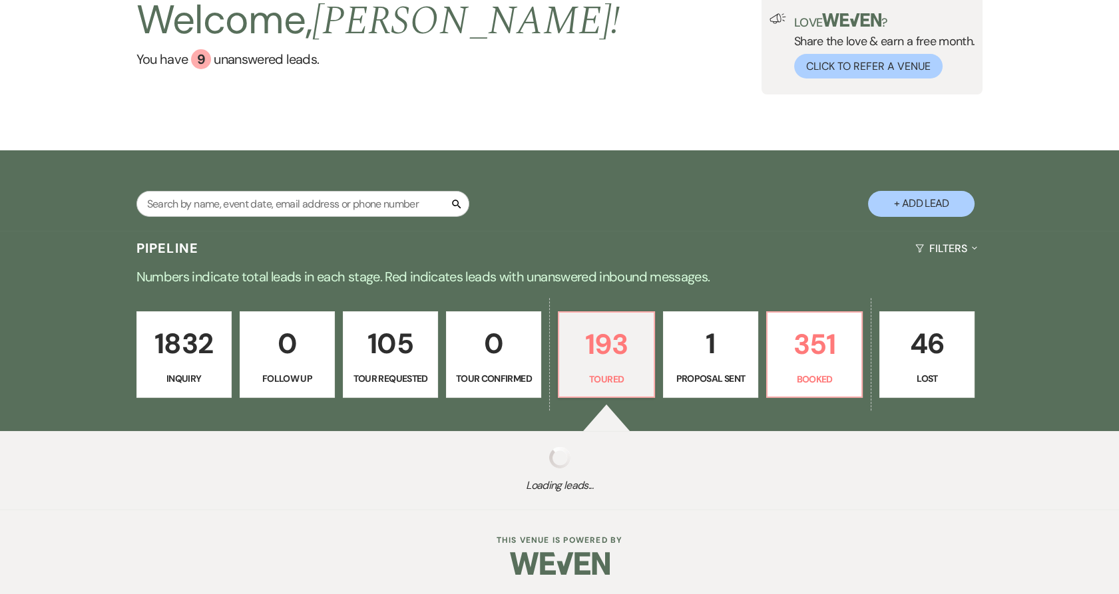
select select "5"
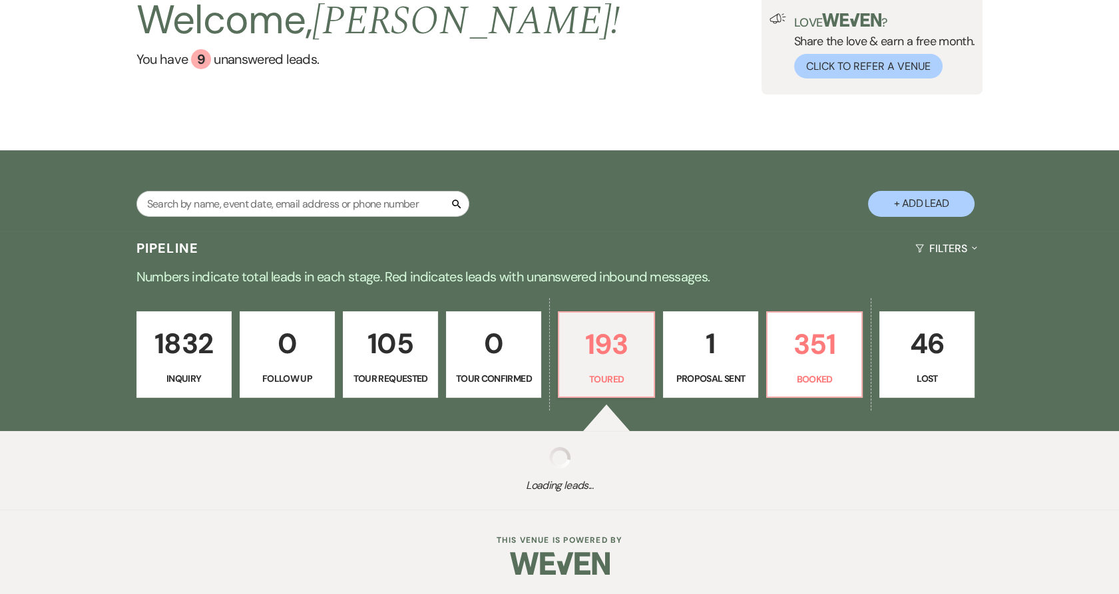
select select "5"
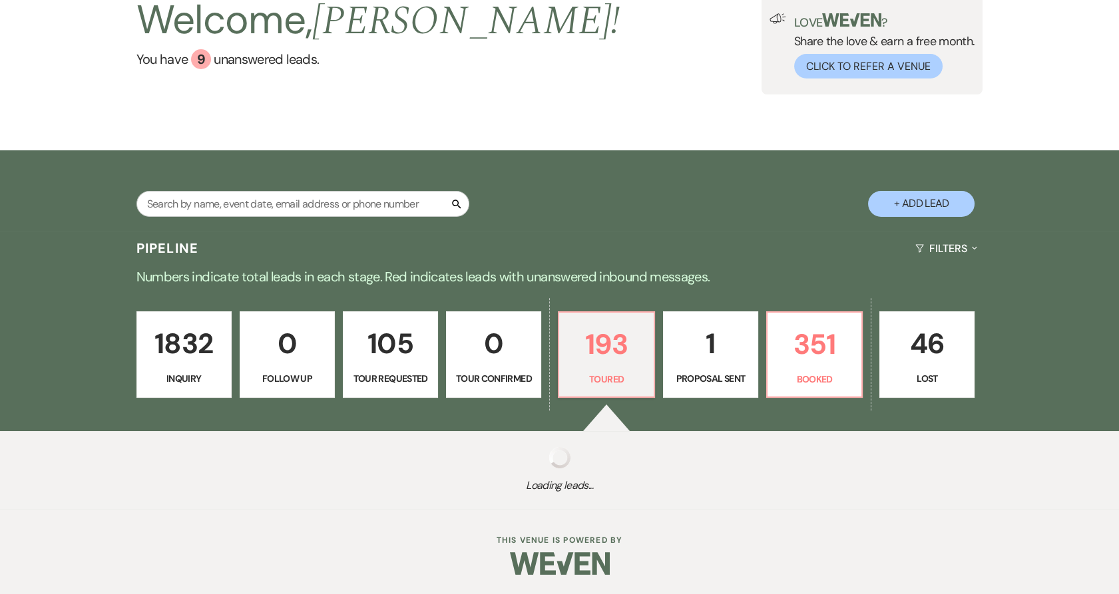
select select "5"
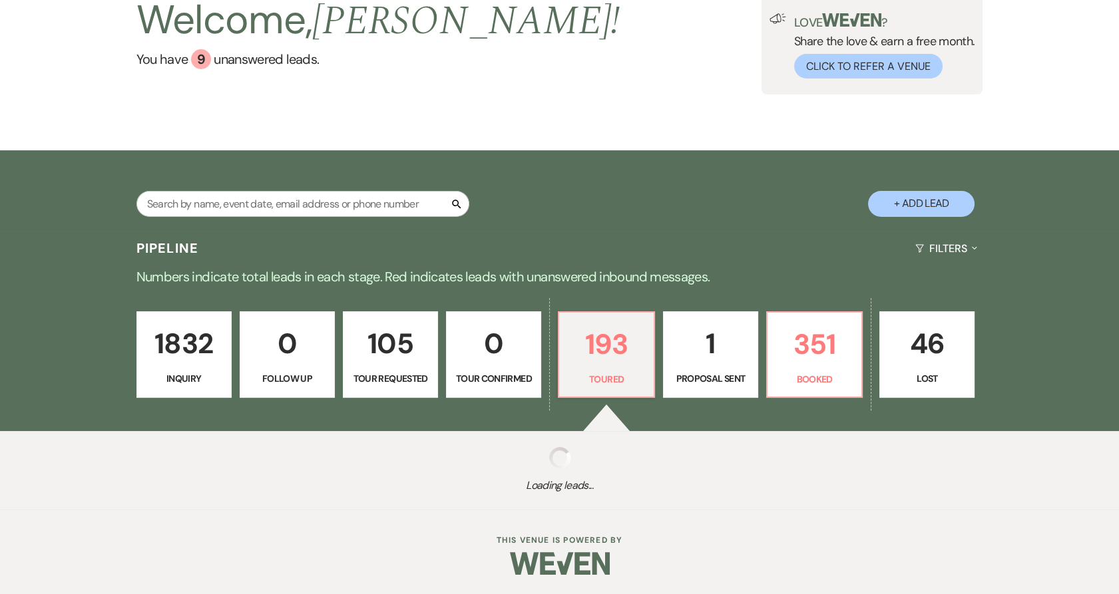
select select "5"
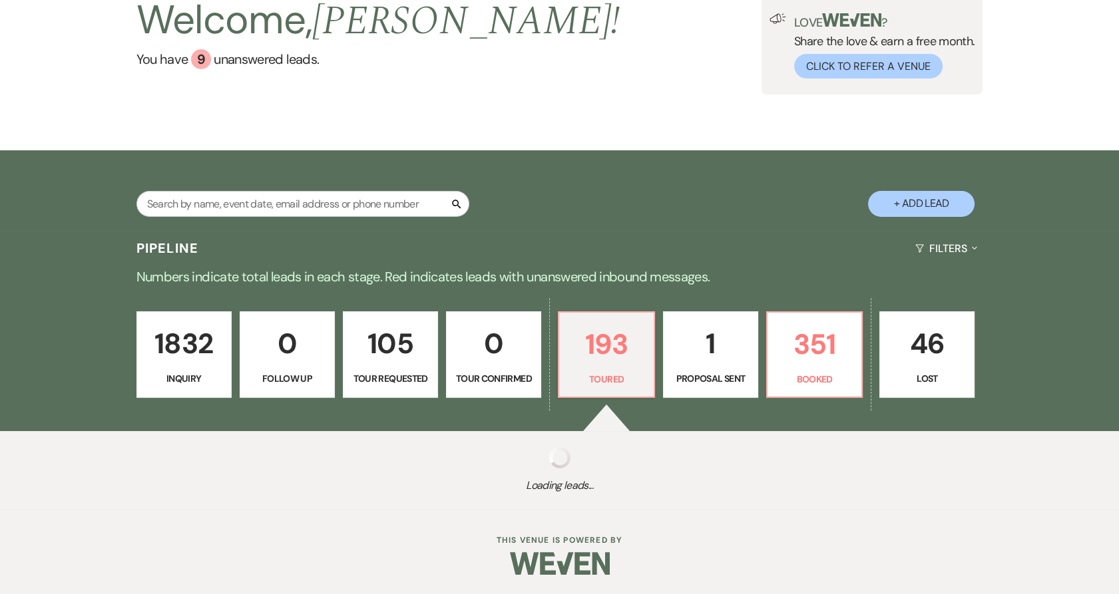
select select "5"
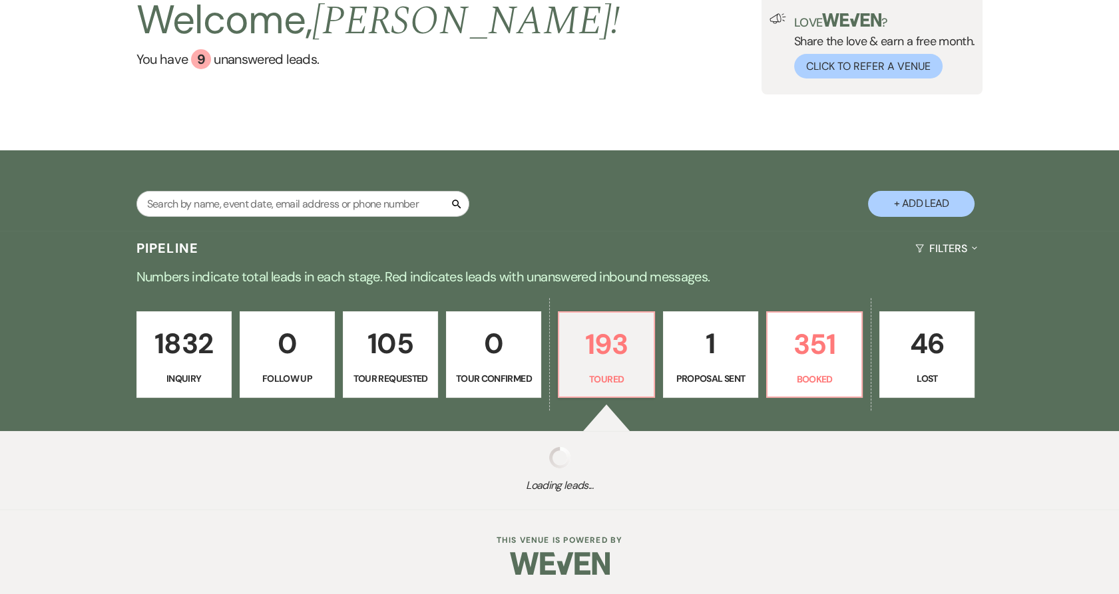
select select "5"
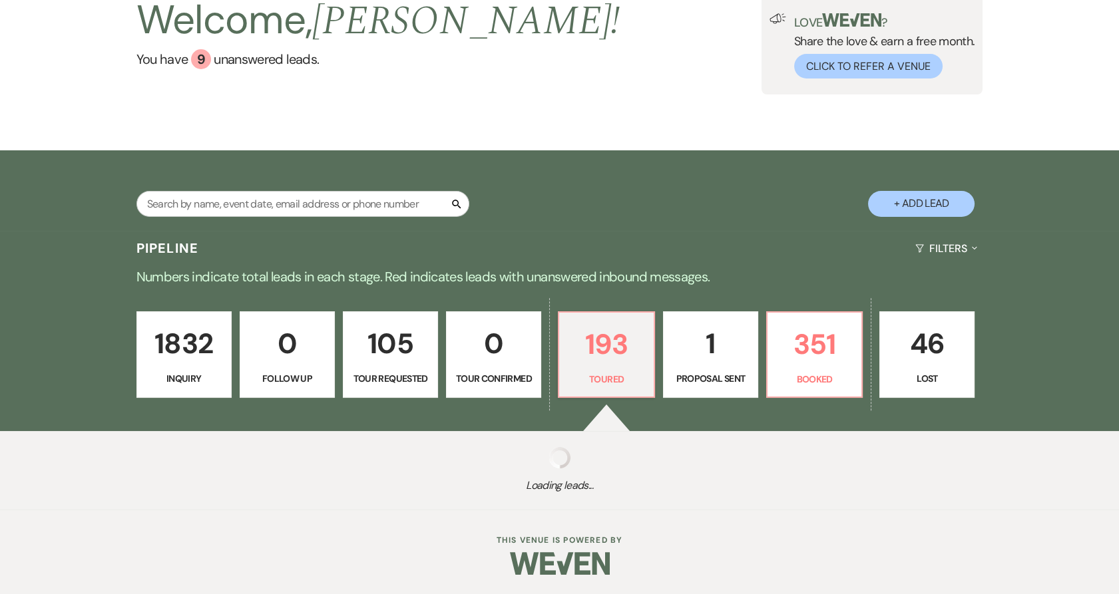
select select "5"
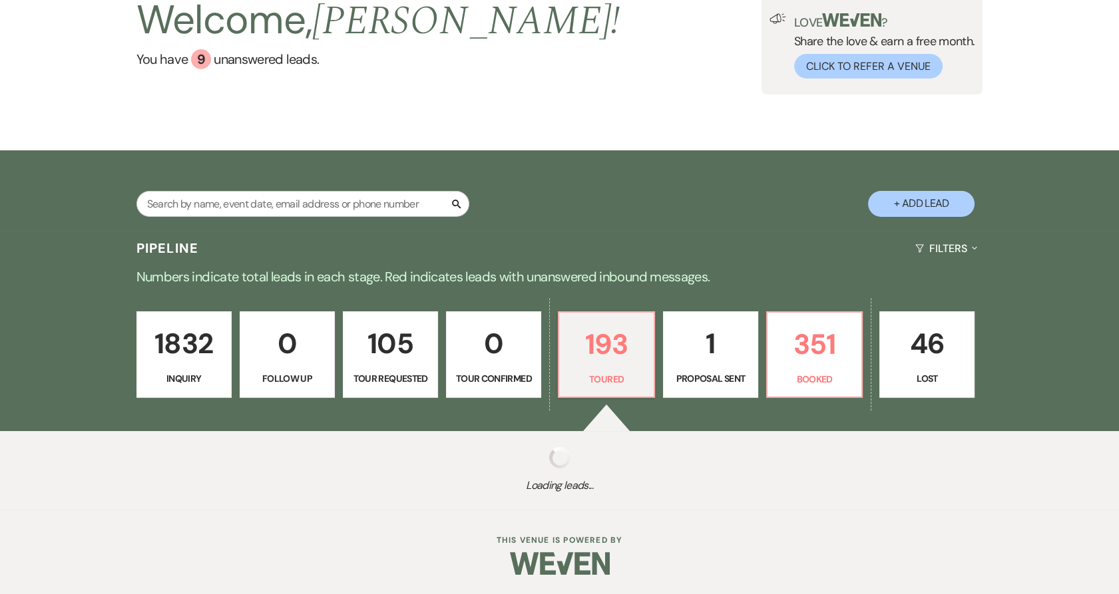
select select "5"
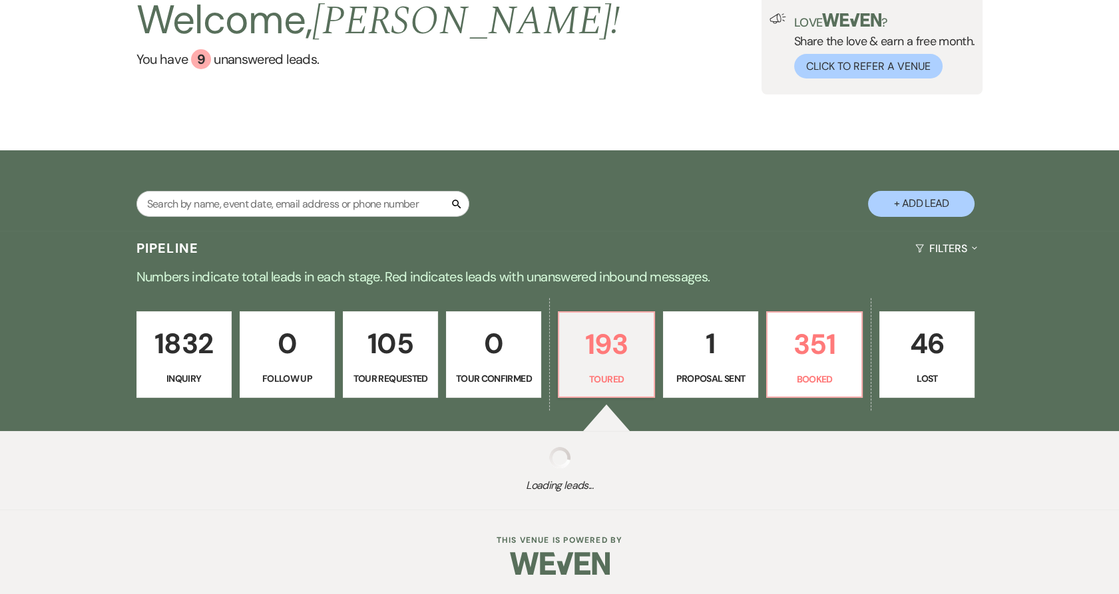
select select "5"
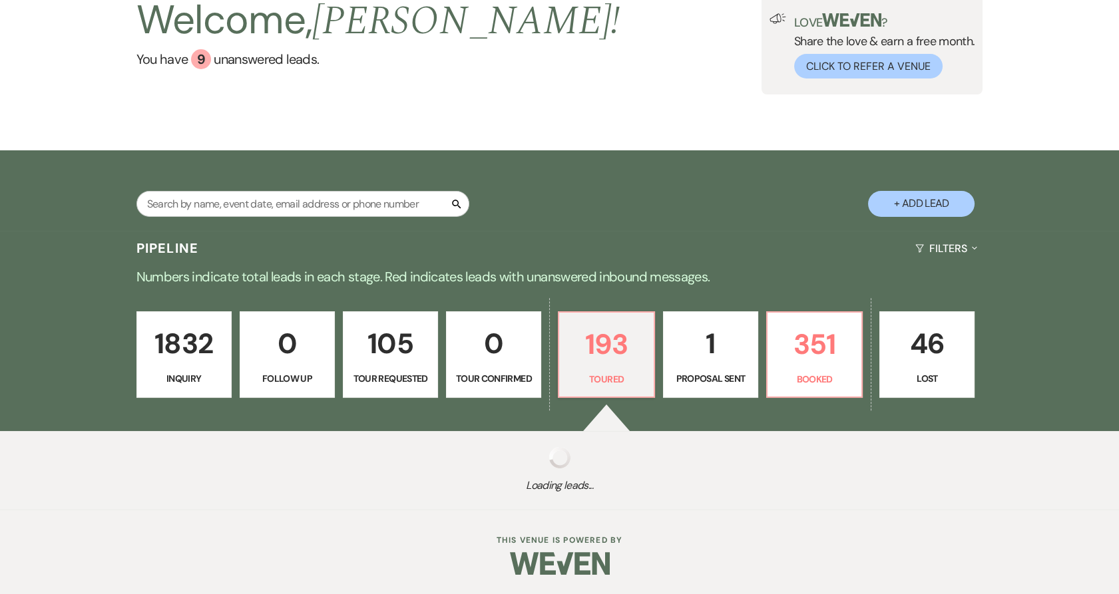
select select "5"
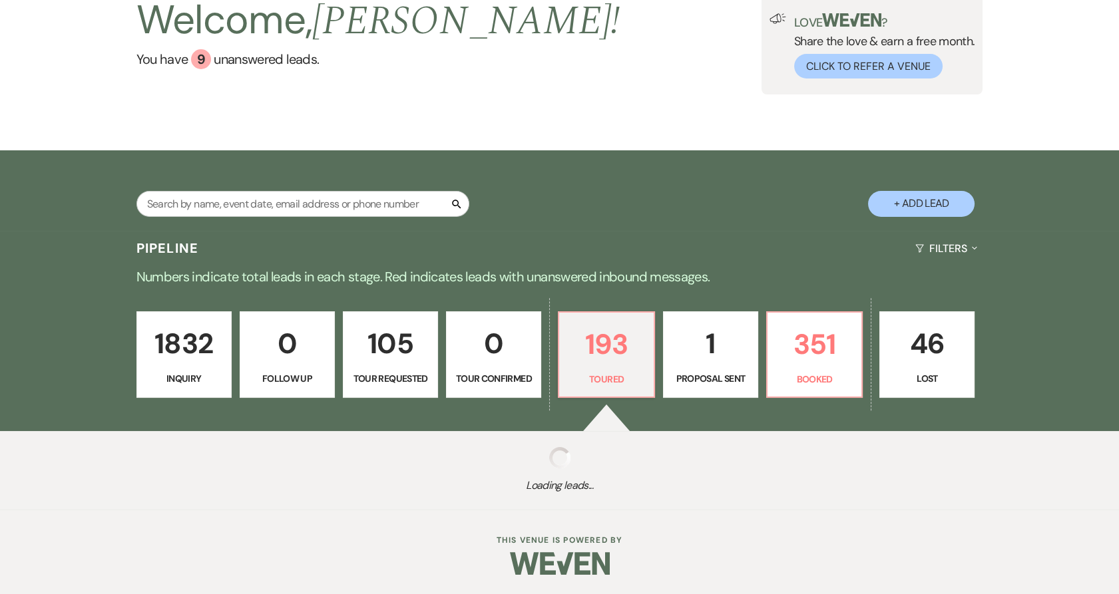
select select "5"
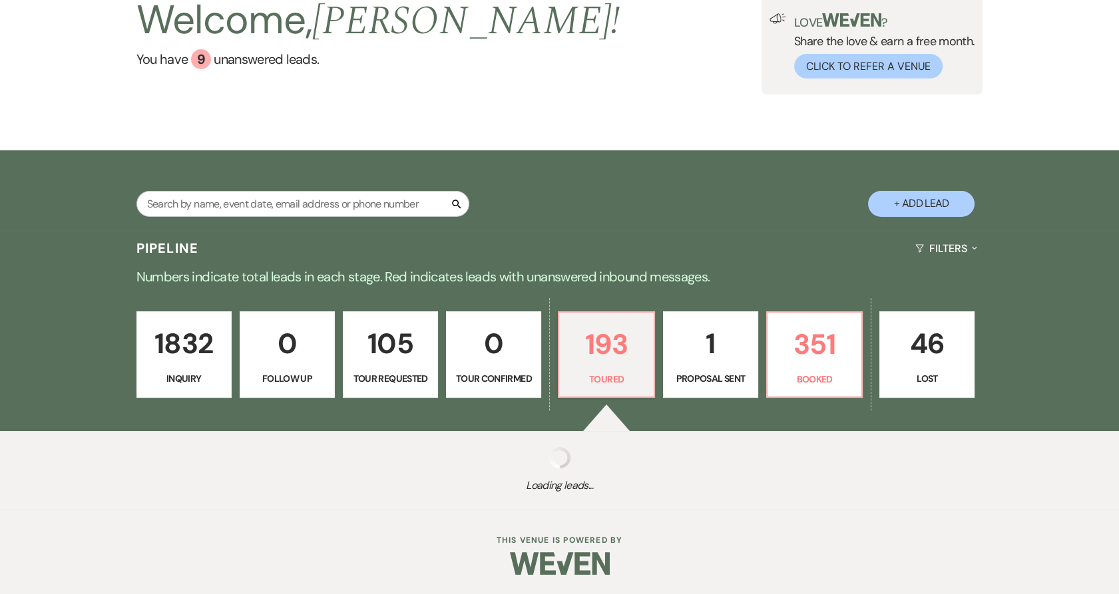
select select "5"
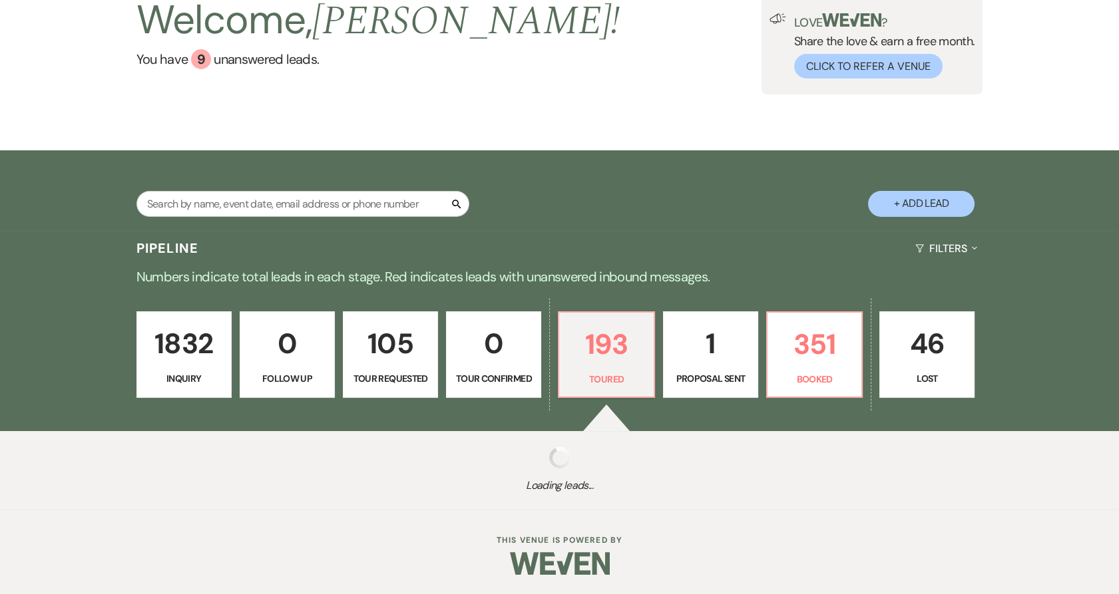
select select "5"
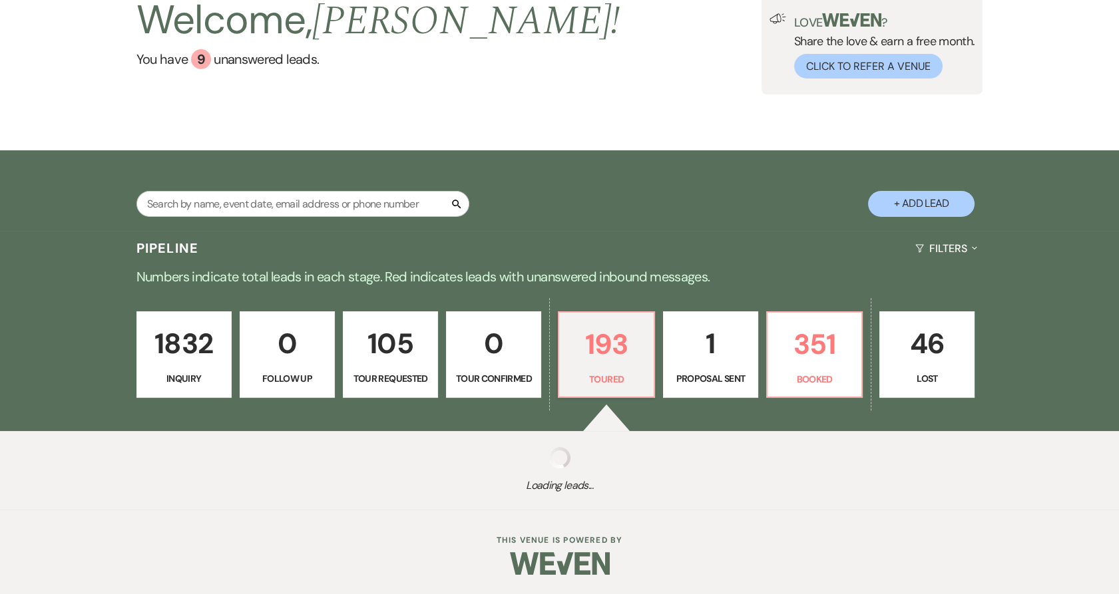
select select "5"
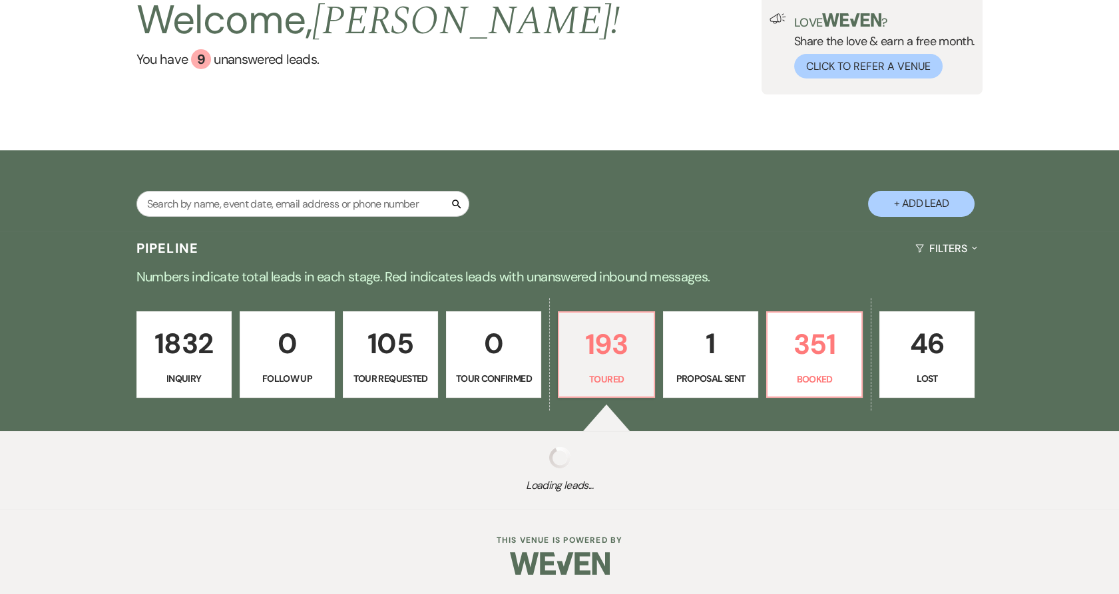
select select "5"
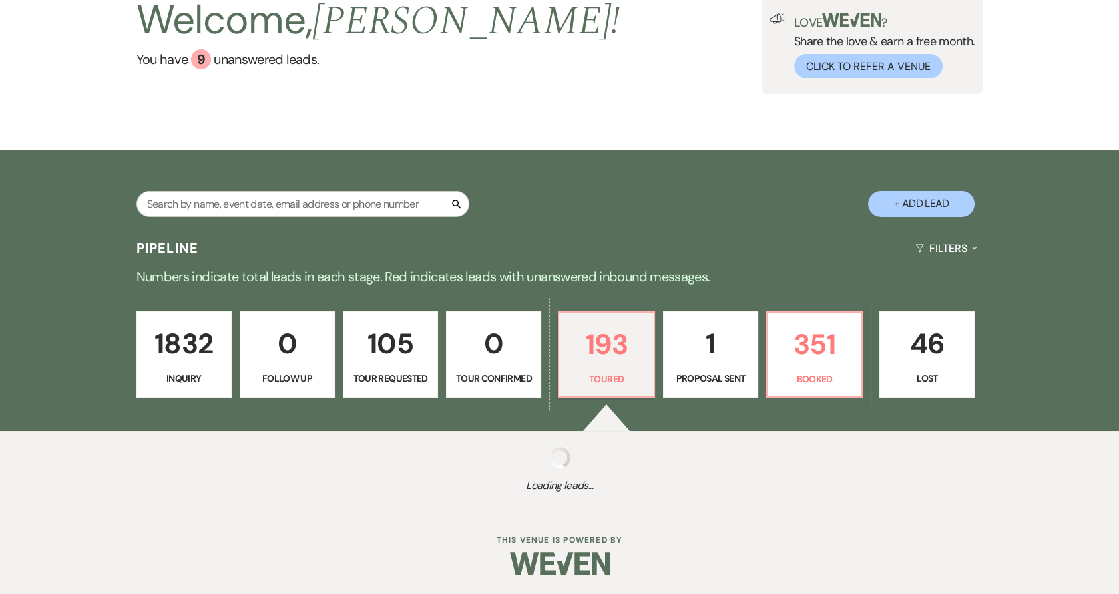
select select "5"
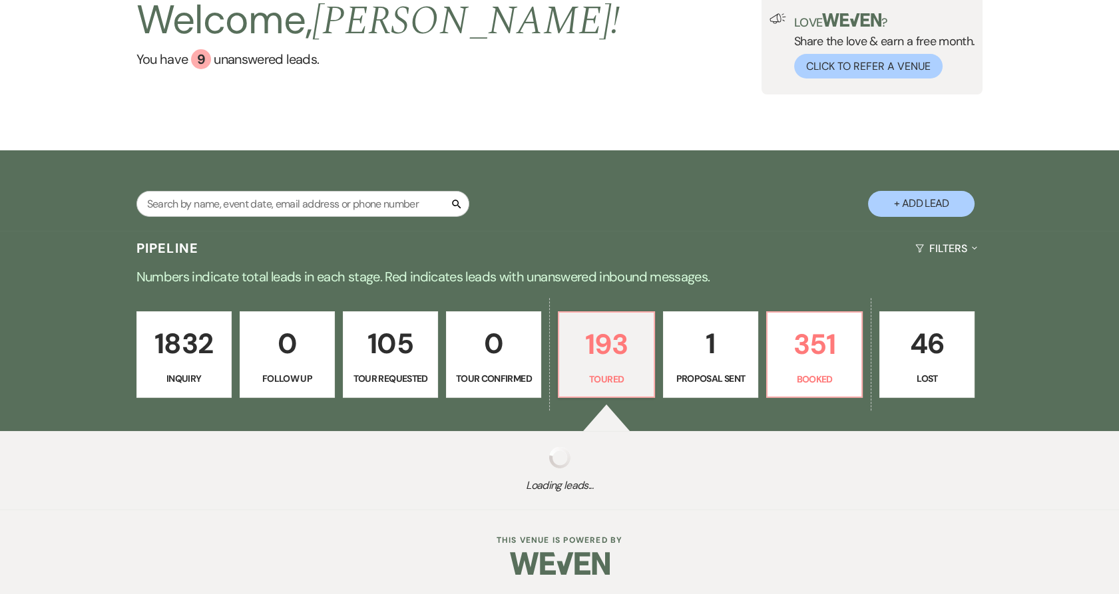
select select "5"
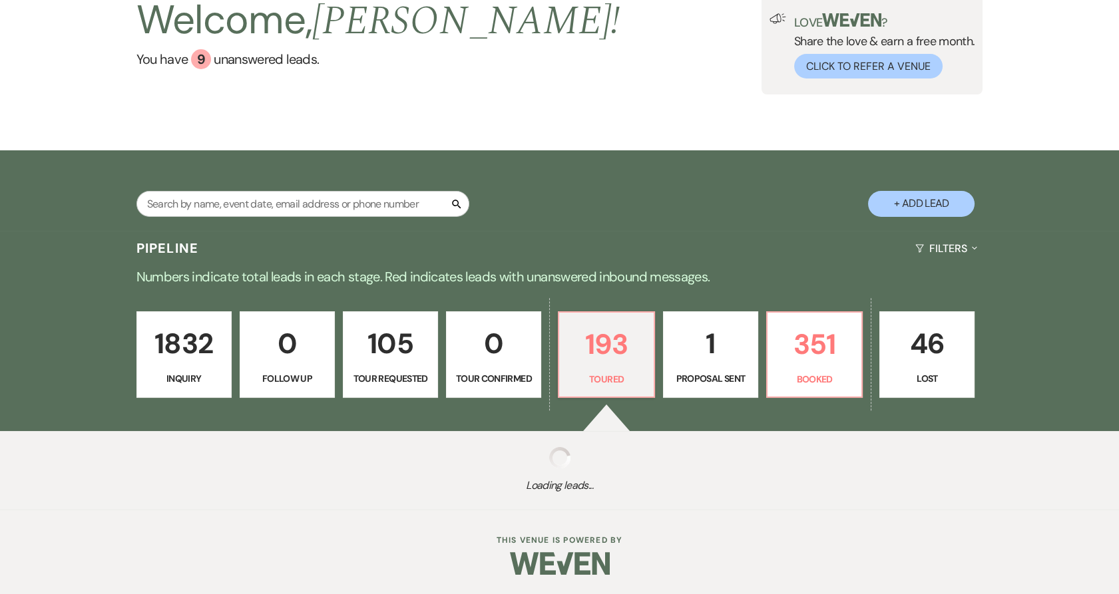
select select "5"
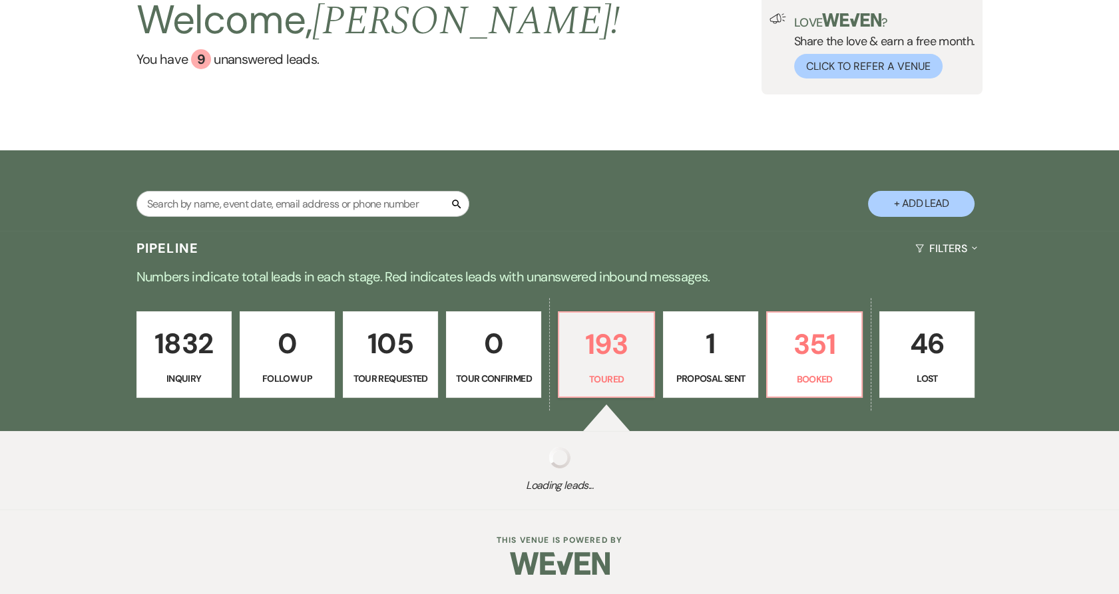
select select "5"
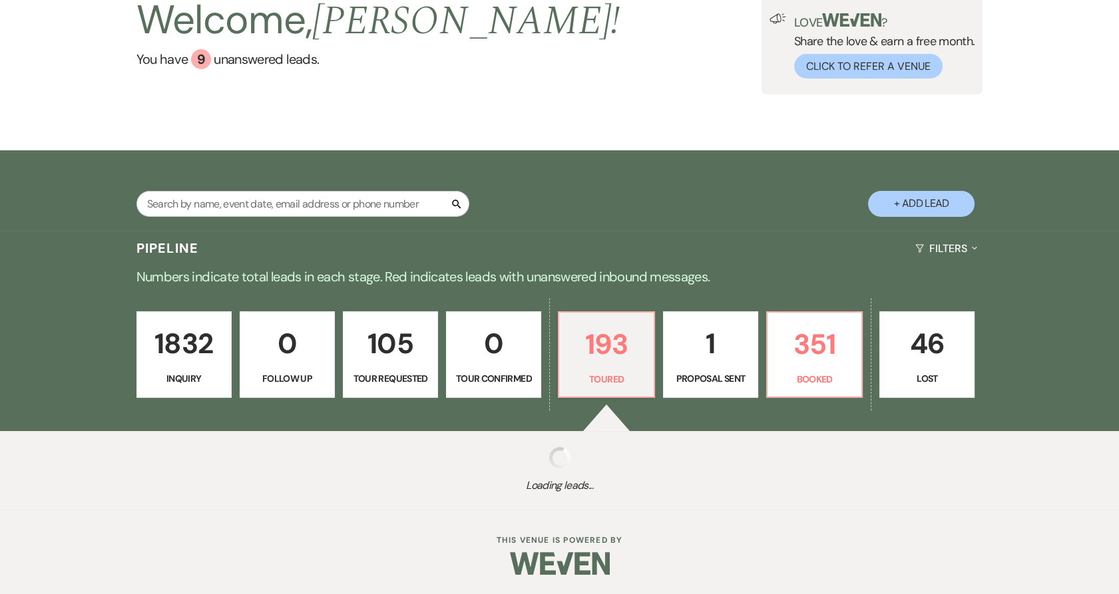
select select "5"
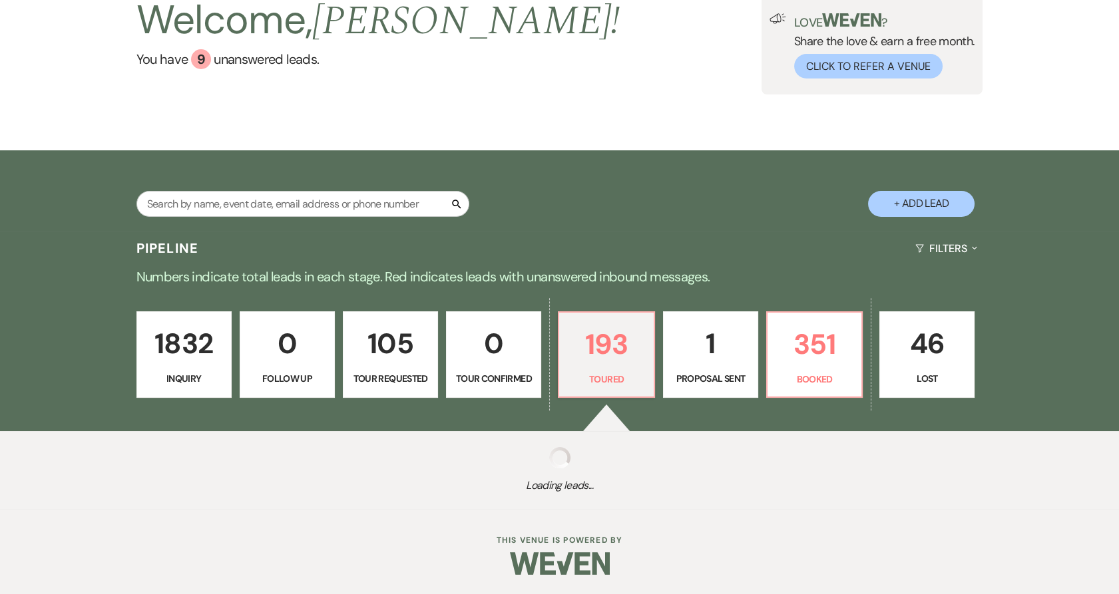
select select "5"
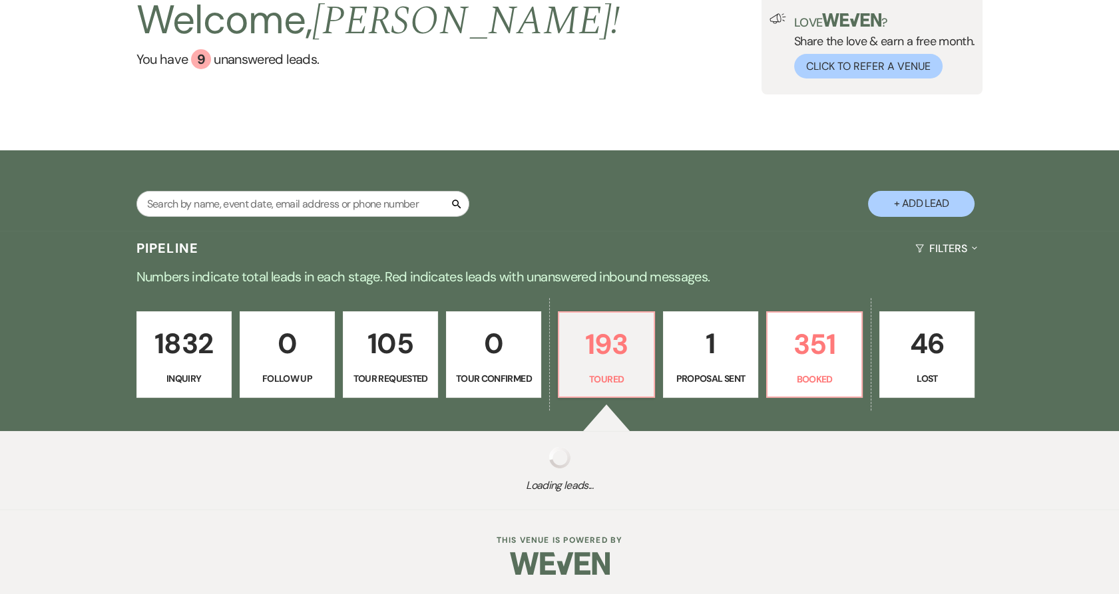
select select "5"
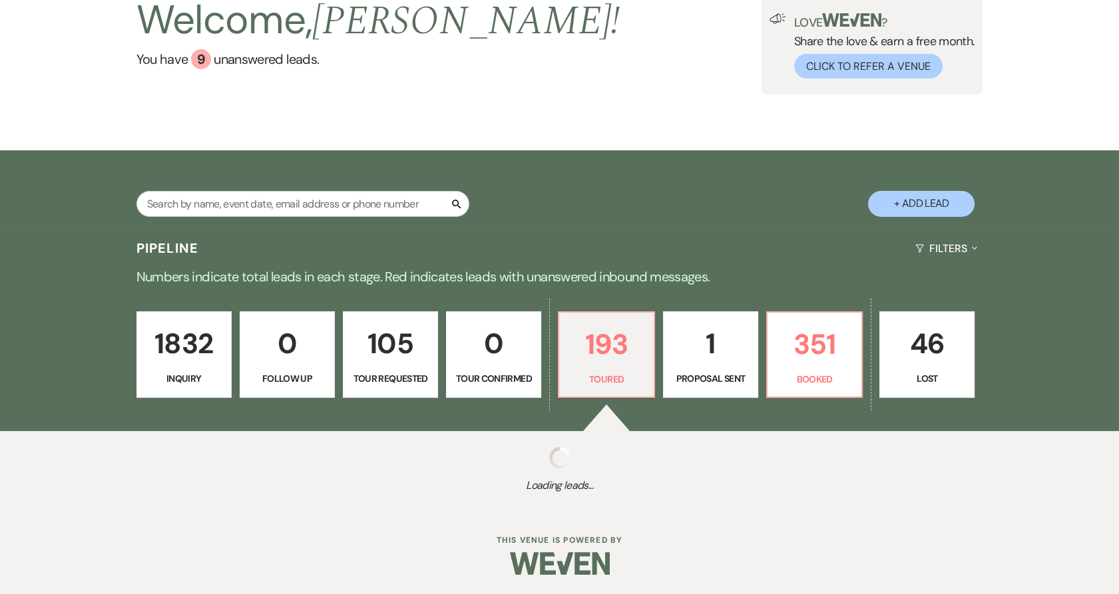
select select "5"
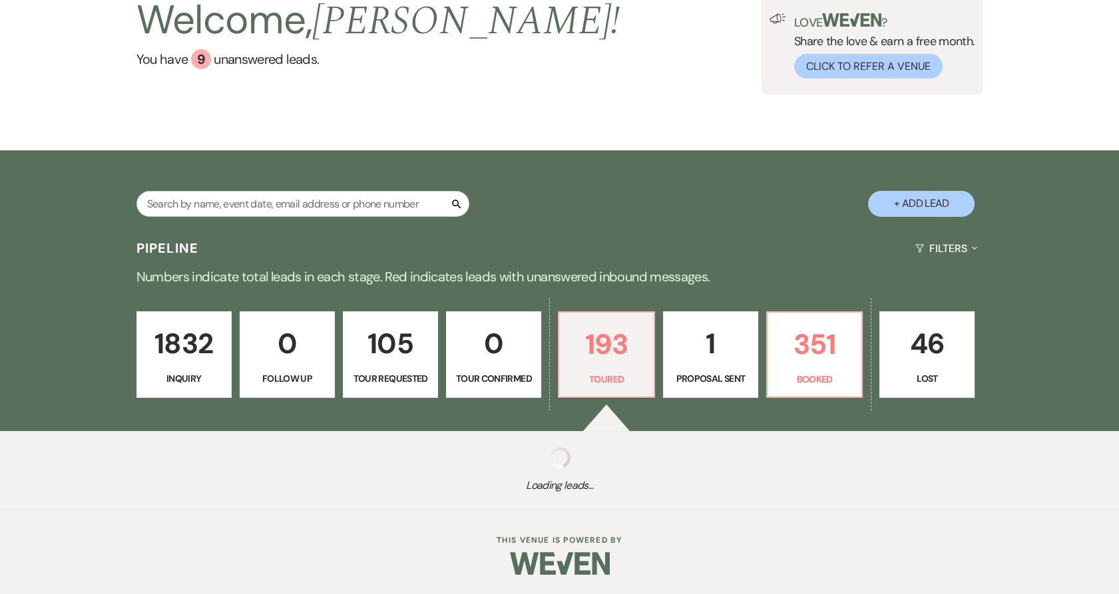
select select "5"
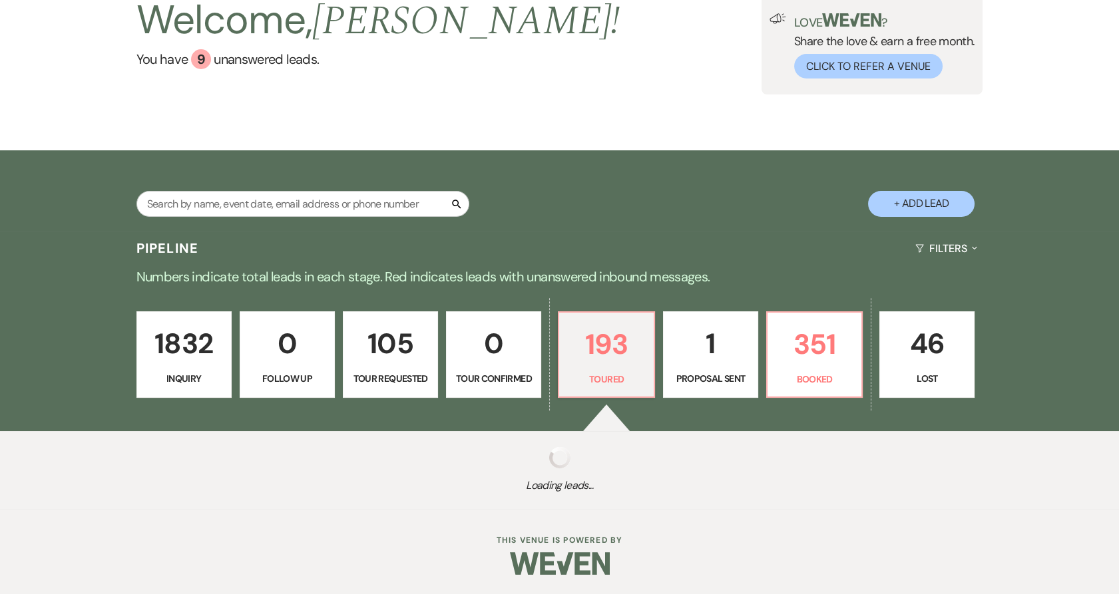
select select "5"
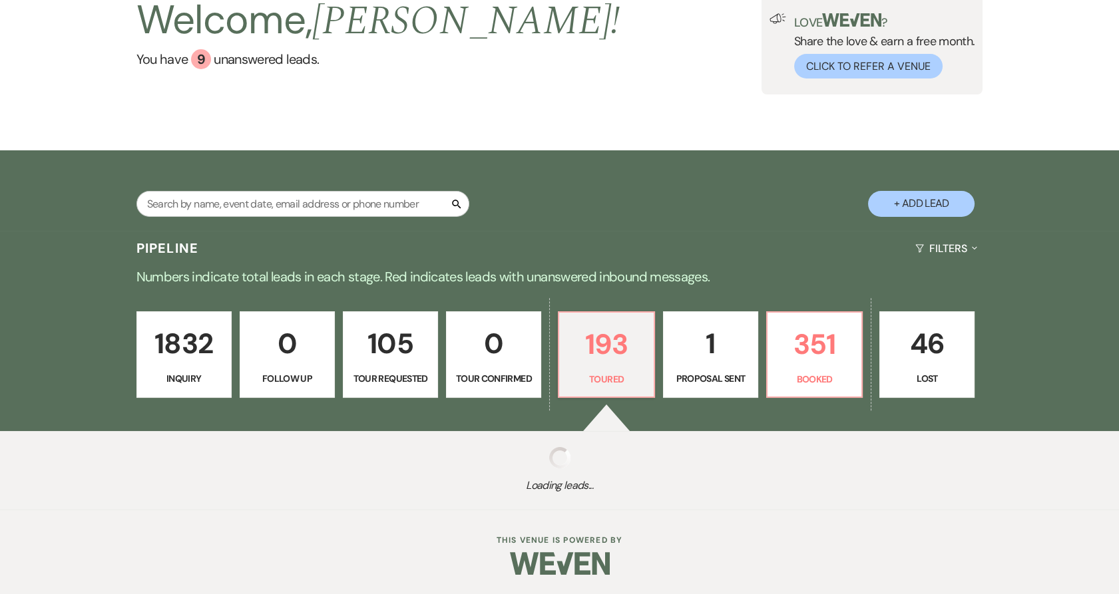
select select "5"
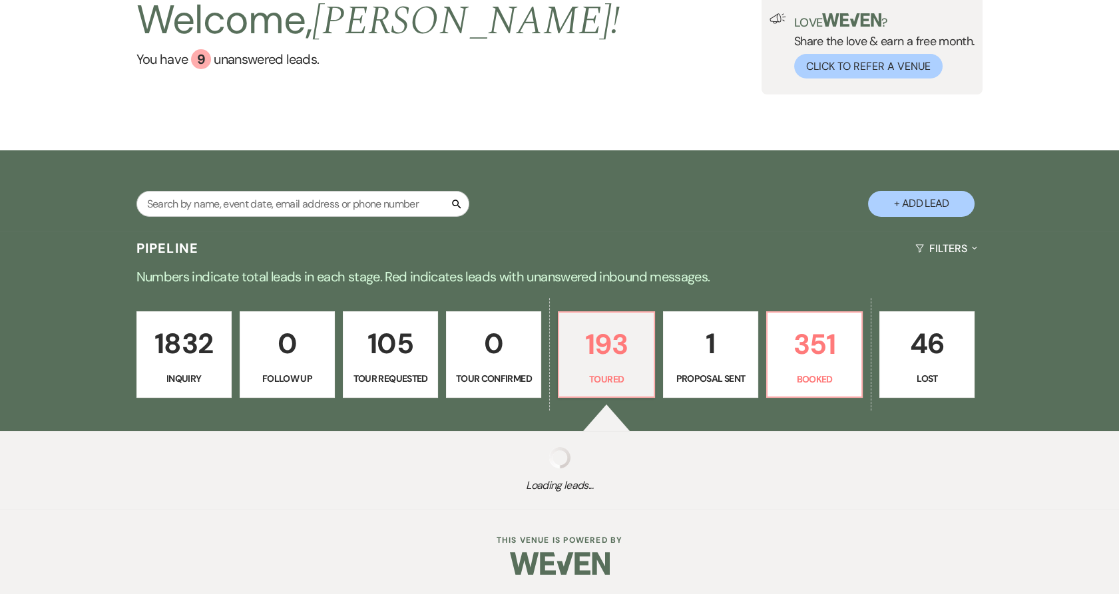
select select "5"
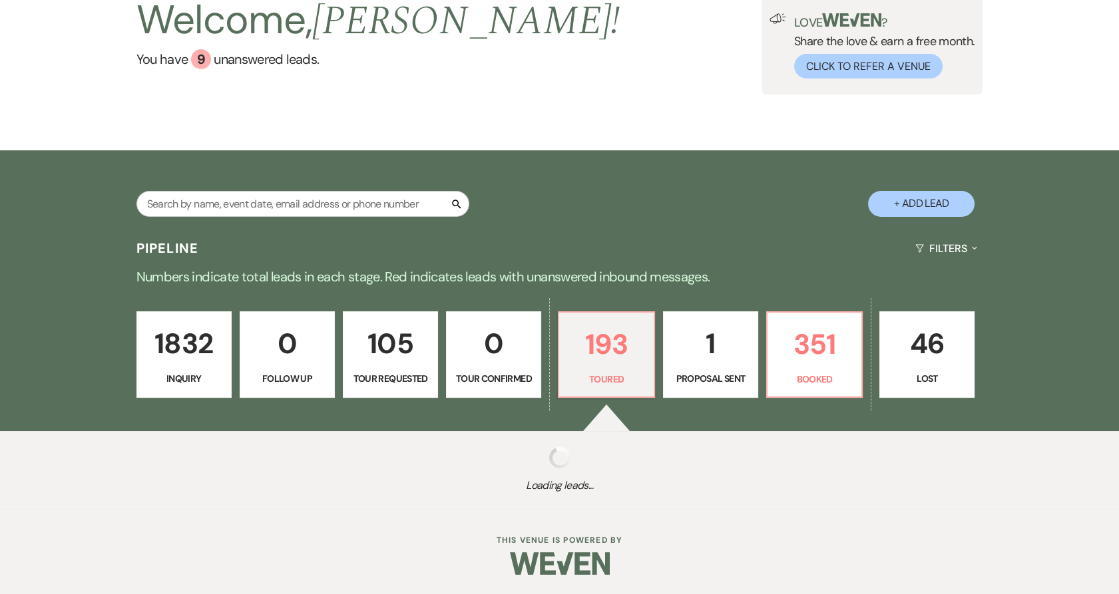
select select "5"
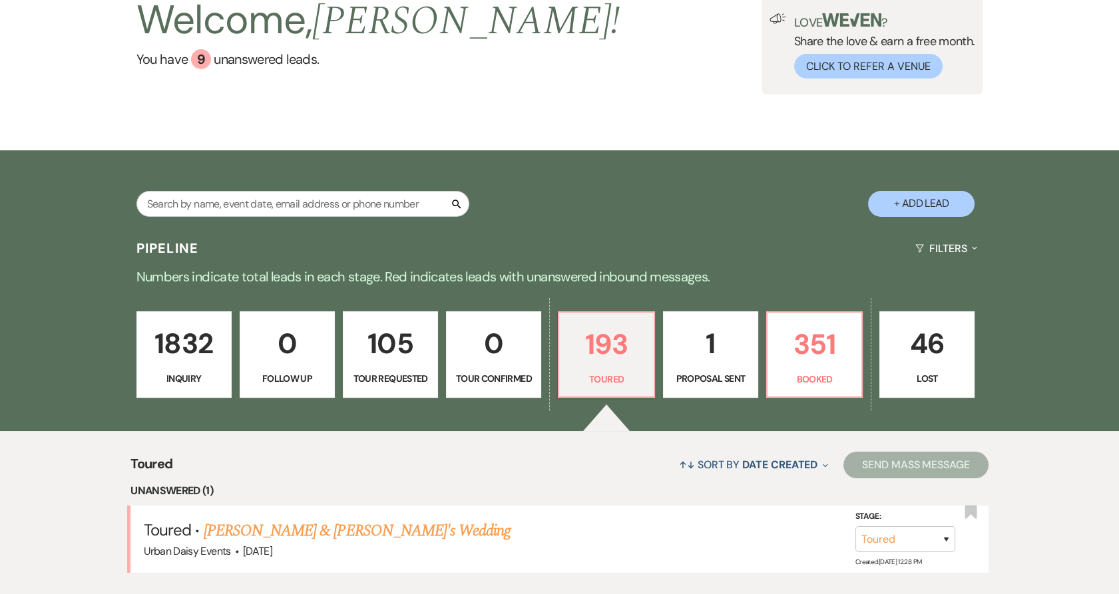
click at [268, 527] on link "[PERSON_NAME] & [PERSON_NAME]'s Wedding" at bounding box center [357, 531] width 307 height 24
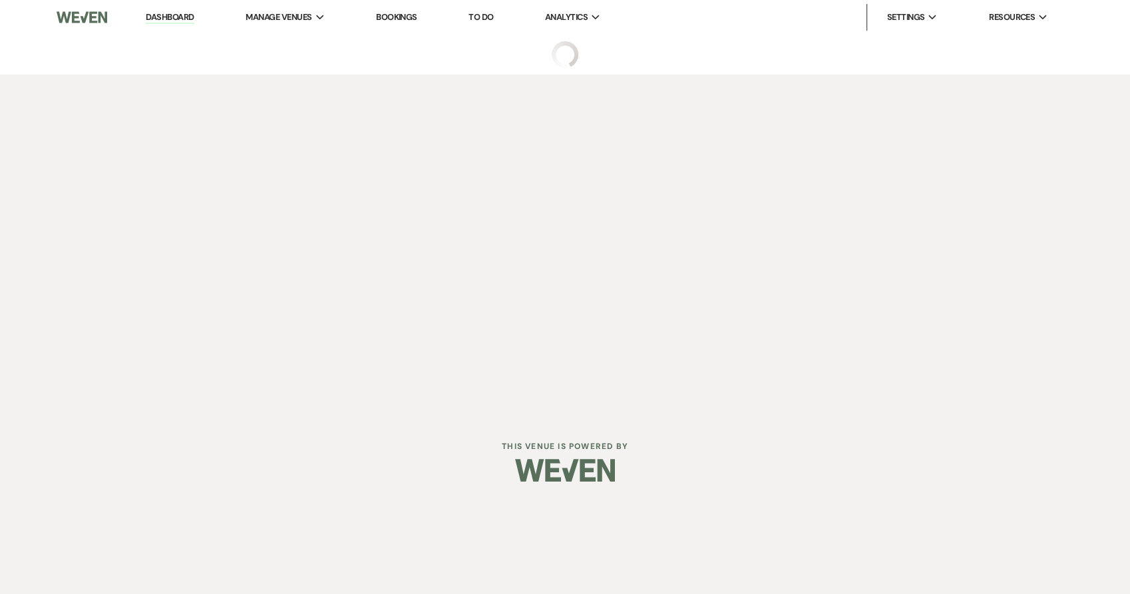
select select "5"
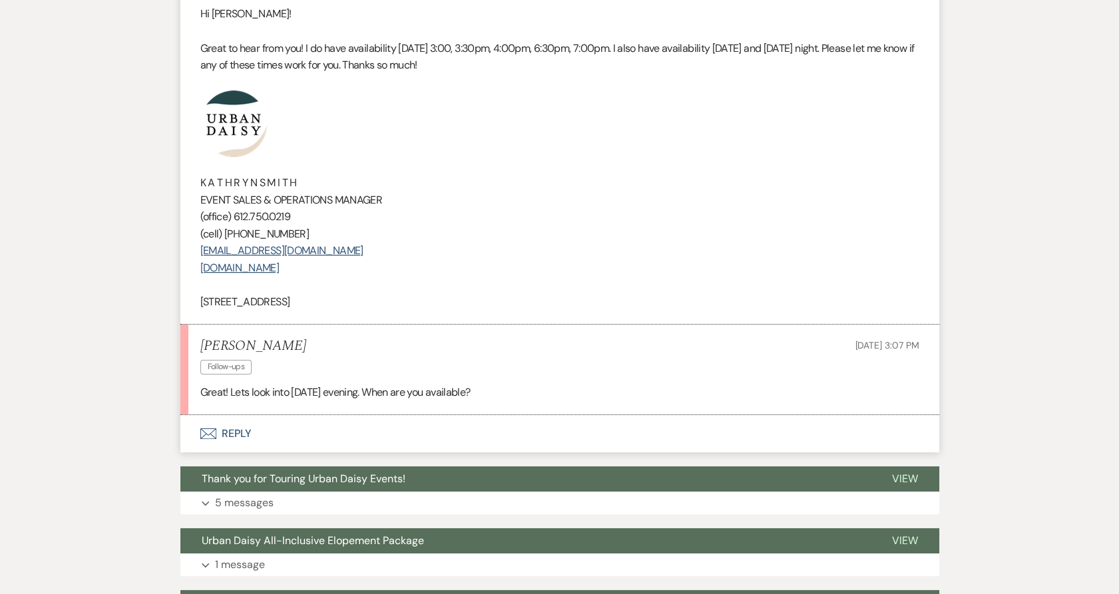
click at [233, 427] on button "Envelope Reply" at bounding box center [559, 433] width 759 height 37
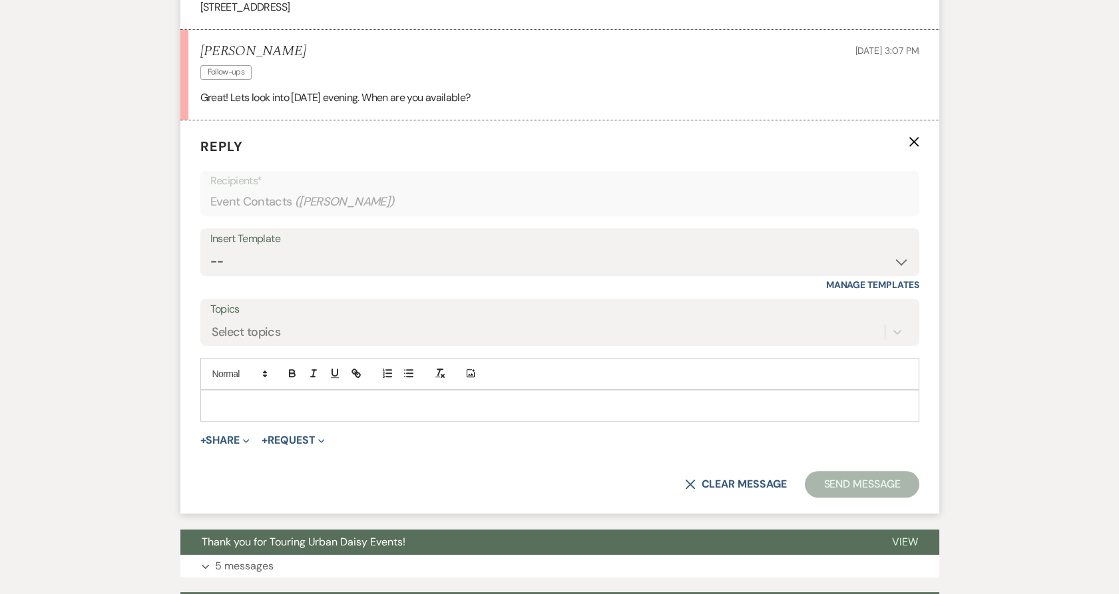
scroll to position [1102, 0]
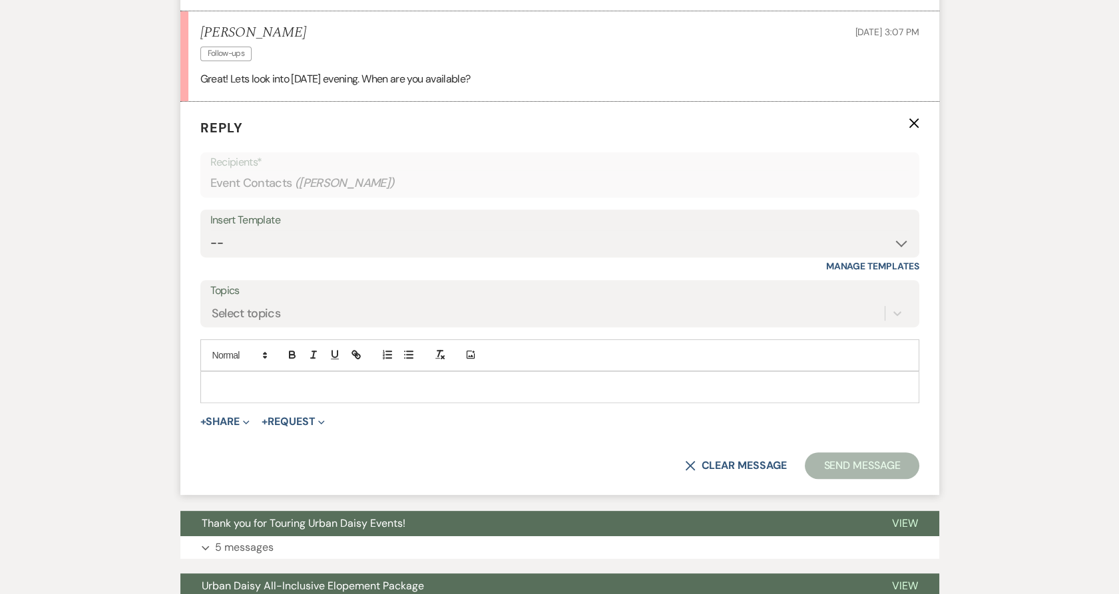
click at [254, 394] on div at bounding box center [559, 387] width 717 height 31
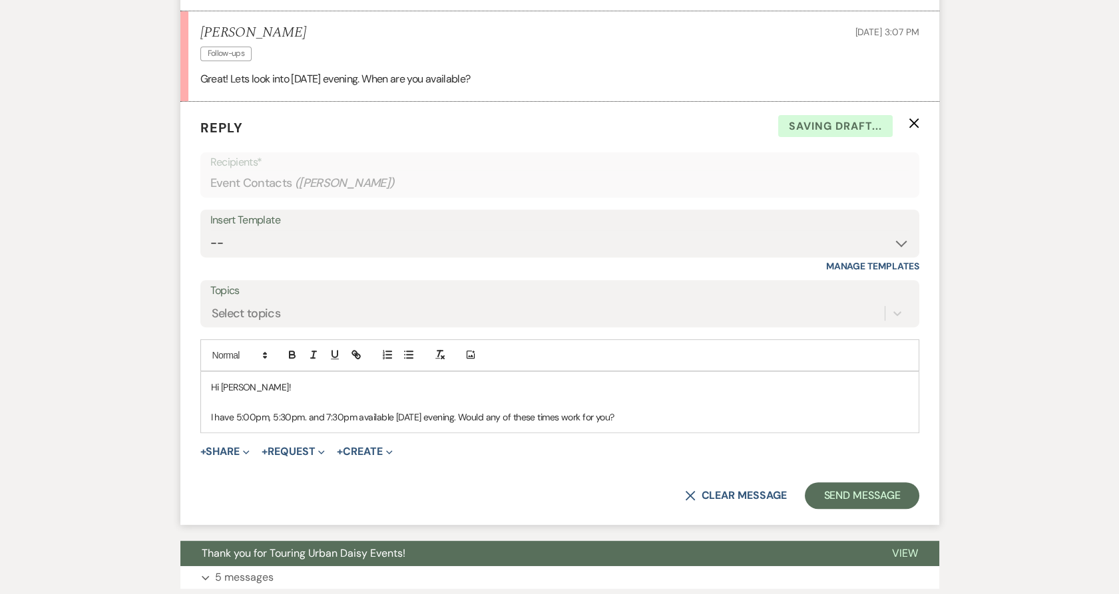
click at [678, 421] on p "I have 5:00pm, 5:30pm. and 7:30pm available [DATE] evening. Would any of these …" at bounding box center [560, 417] width 698 height 15
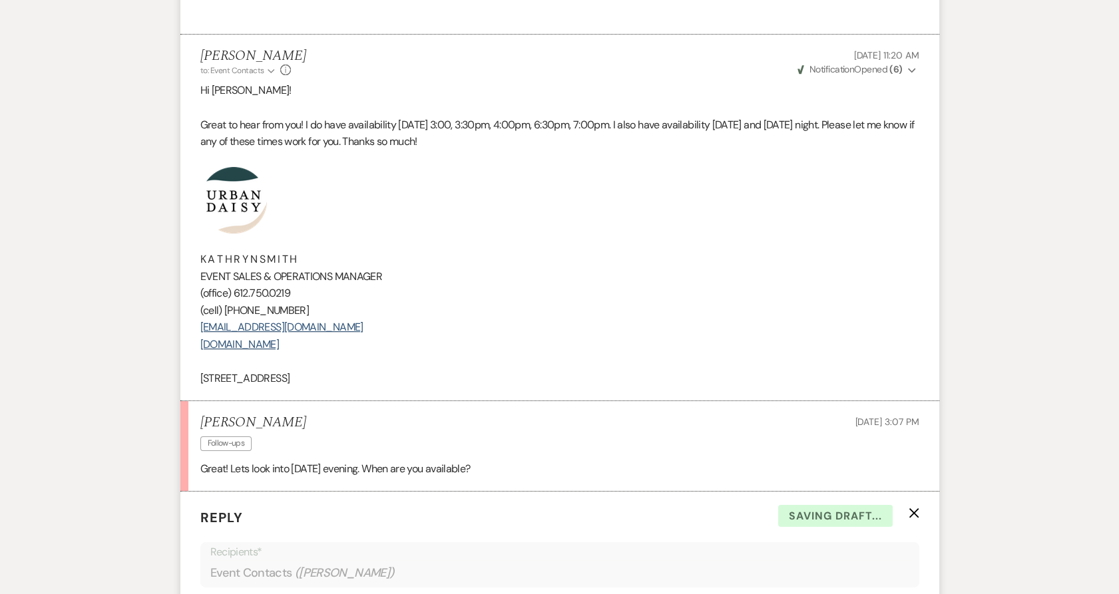
scroll to position [585, 0]
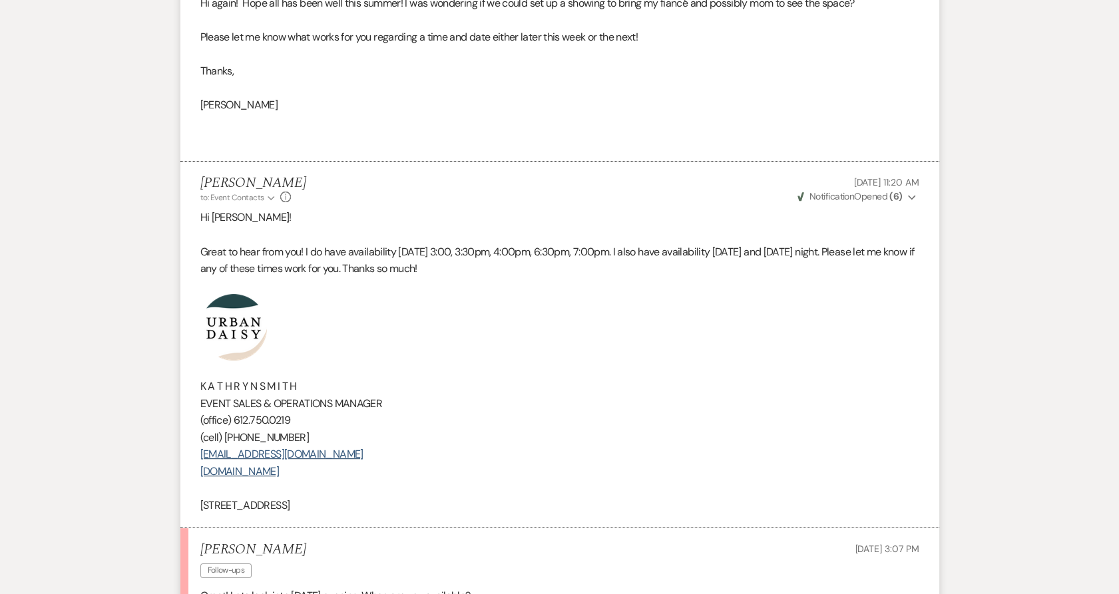
drag, startPoint x: 399, startPoint y: 504, endPoint x: 156, endPoint y: 333, distance: 297.1
click at [156, 333] on div "Messages Tasks Payments Rental Overview Documents Contacts Notes Event Messages…" at bounding box center [559, 507] width 1119 height 1516
copy div "K A T H R Y N S M I T H EVENT SALES & OPERATIONS MANAGER (office) [PHONE_NUMBER…"
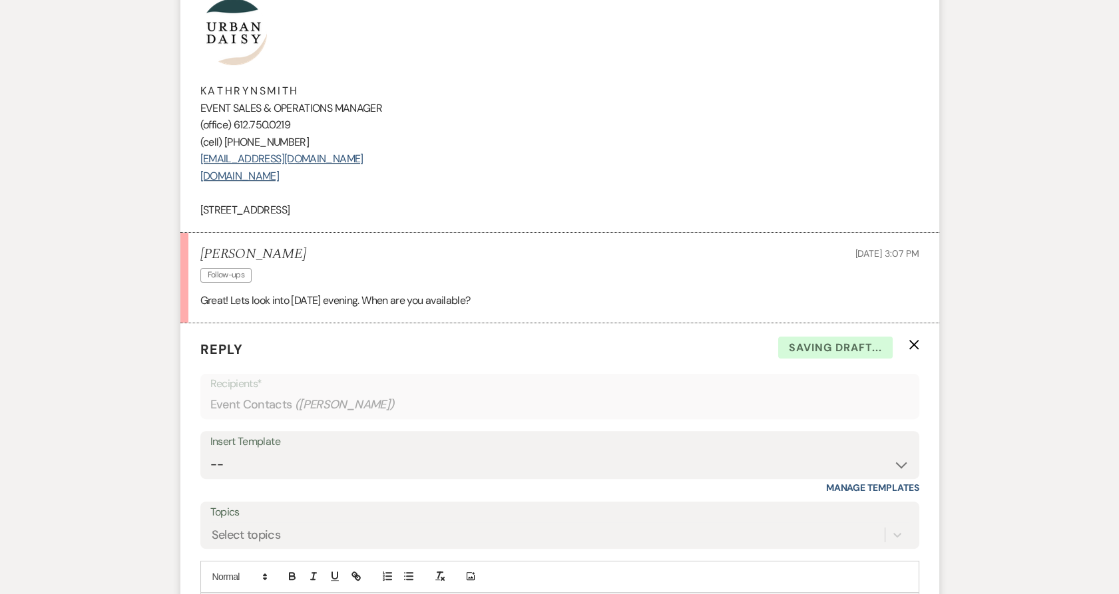
scroll to position [1102, 0]
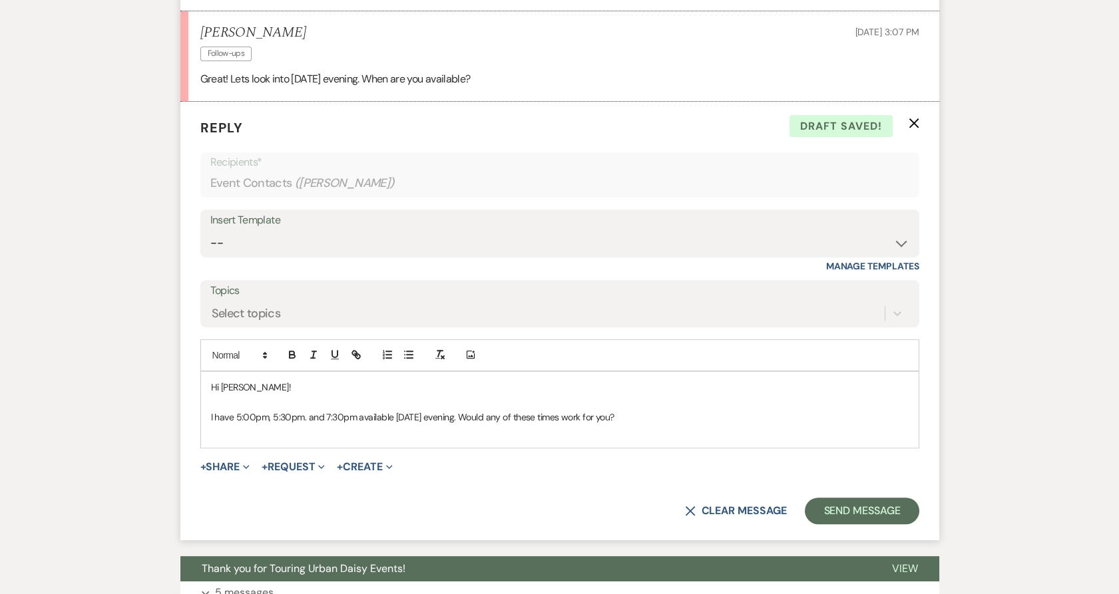
click at [490, 435] on p at bounding box center [560, 432] width 698 height 15
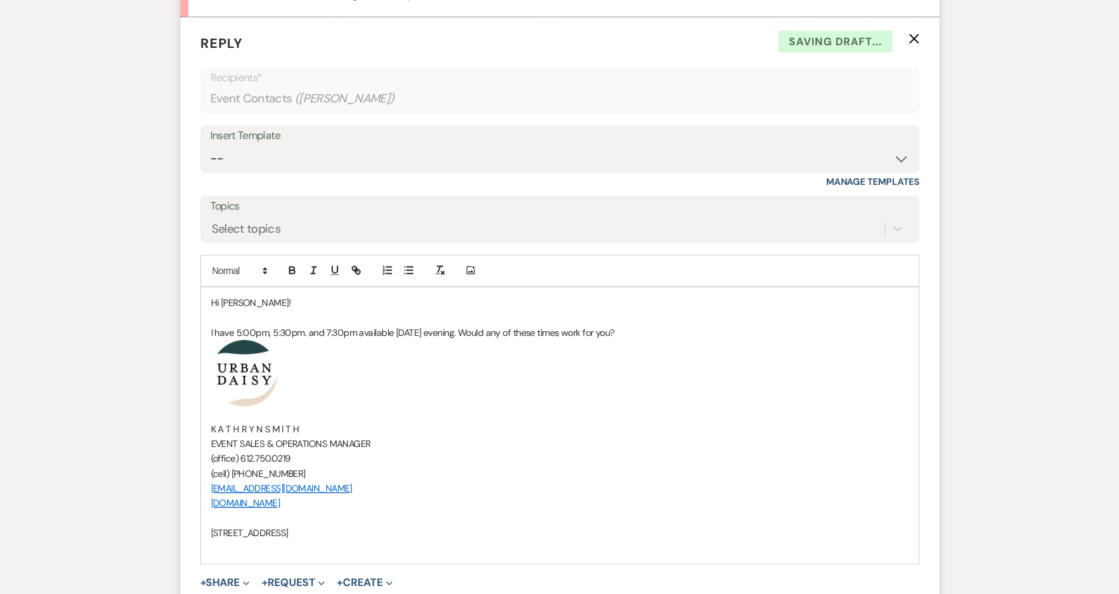
scroll to position [1251, 0]
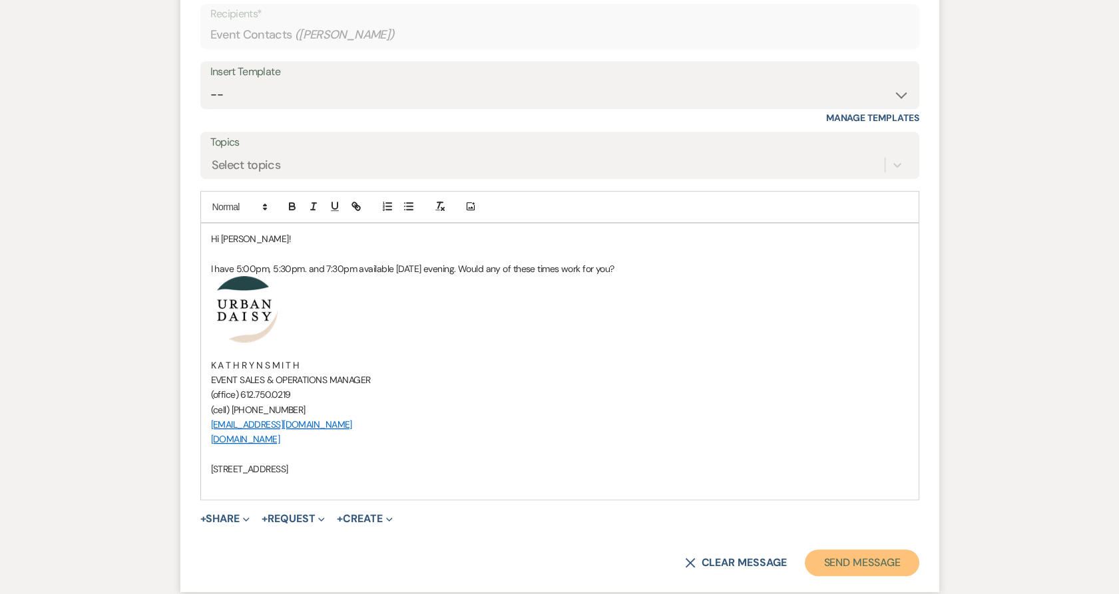
click at [845, 568] on button "Send Message" at bounding box center [862, 563] width 114 height 27
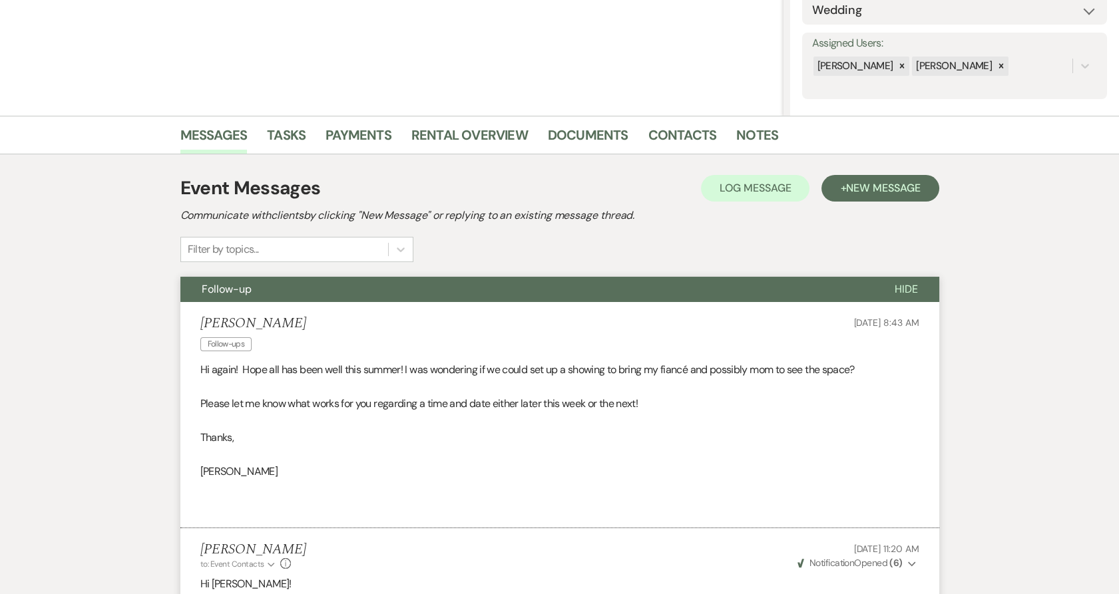
scroll to position [0, 0]
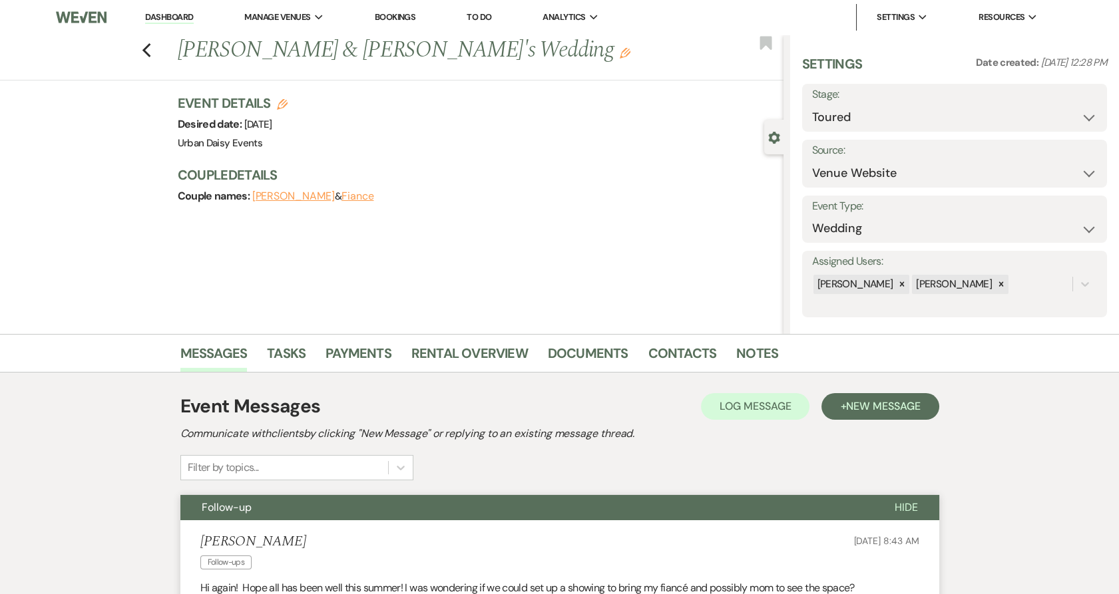
click at [163, 12] on link "Dashboard" at bounding box center [169, 17] width 48 height 13
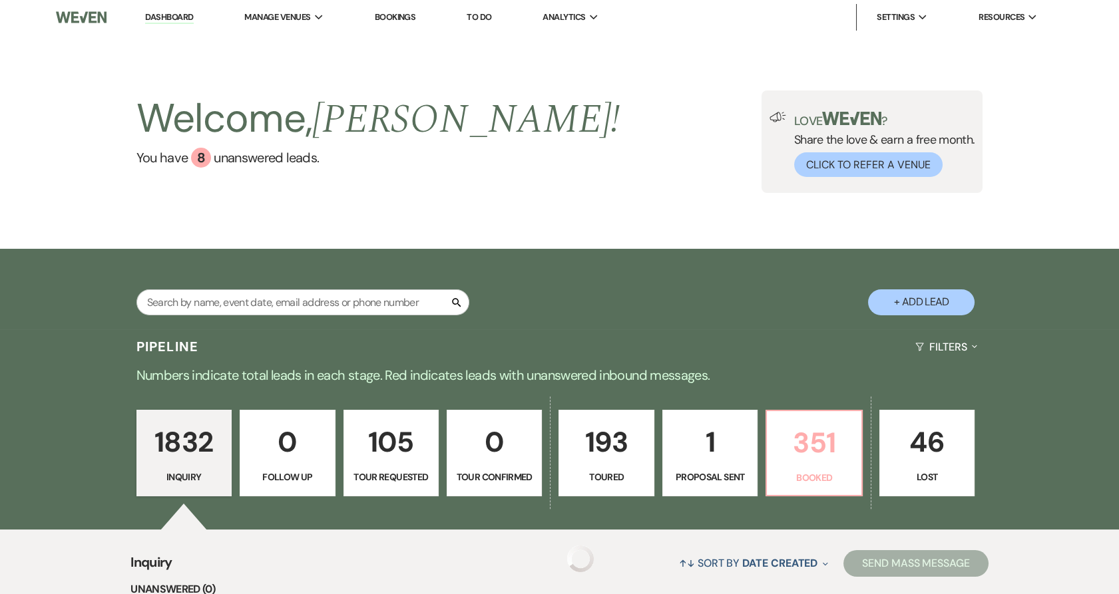
click at [796, 447] on p "351" at bounding box center [814, 443] width 78 height 45
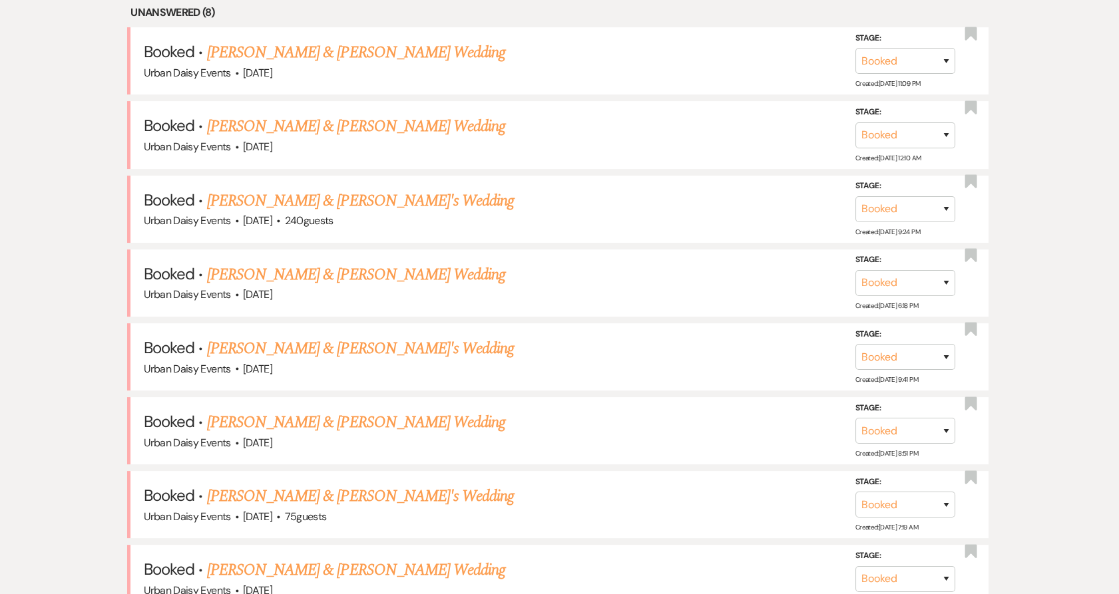
scroll to position [666, 0]
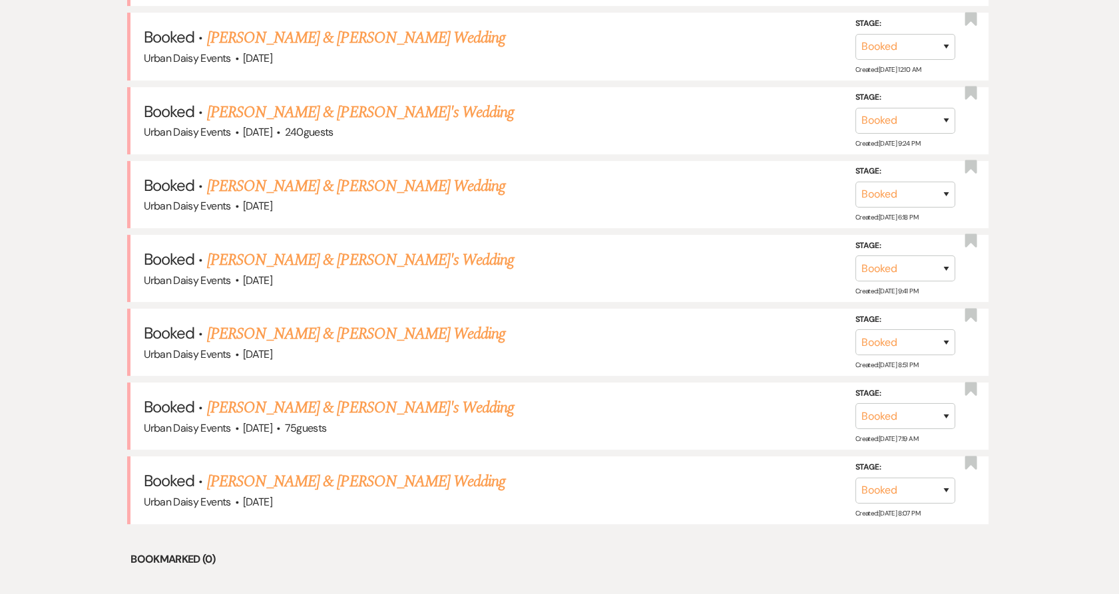
click at [377, 330] on link "[PERSON_NAME] & [PERSON_NAME] Wedding" at bounding box center [356, 334] width 298 height 24
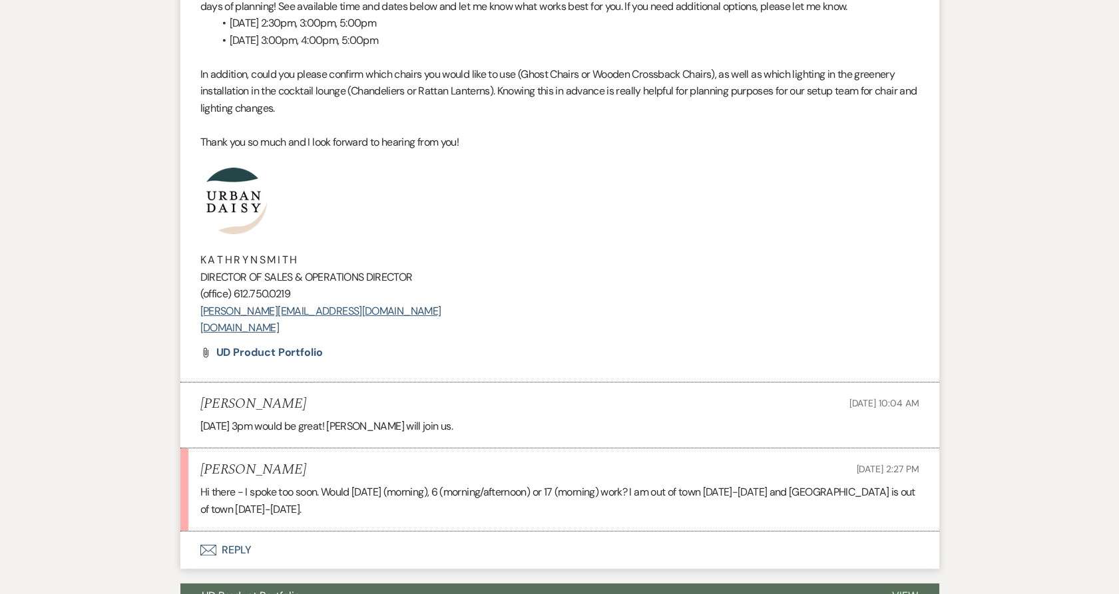
scroll to position [813, 0]
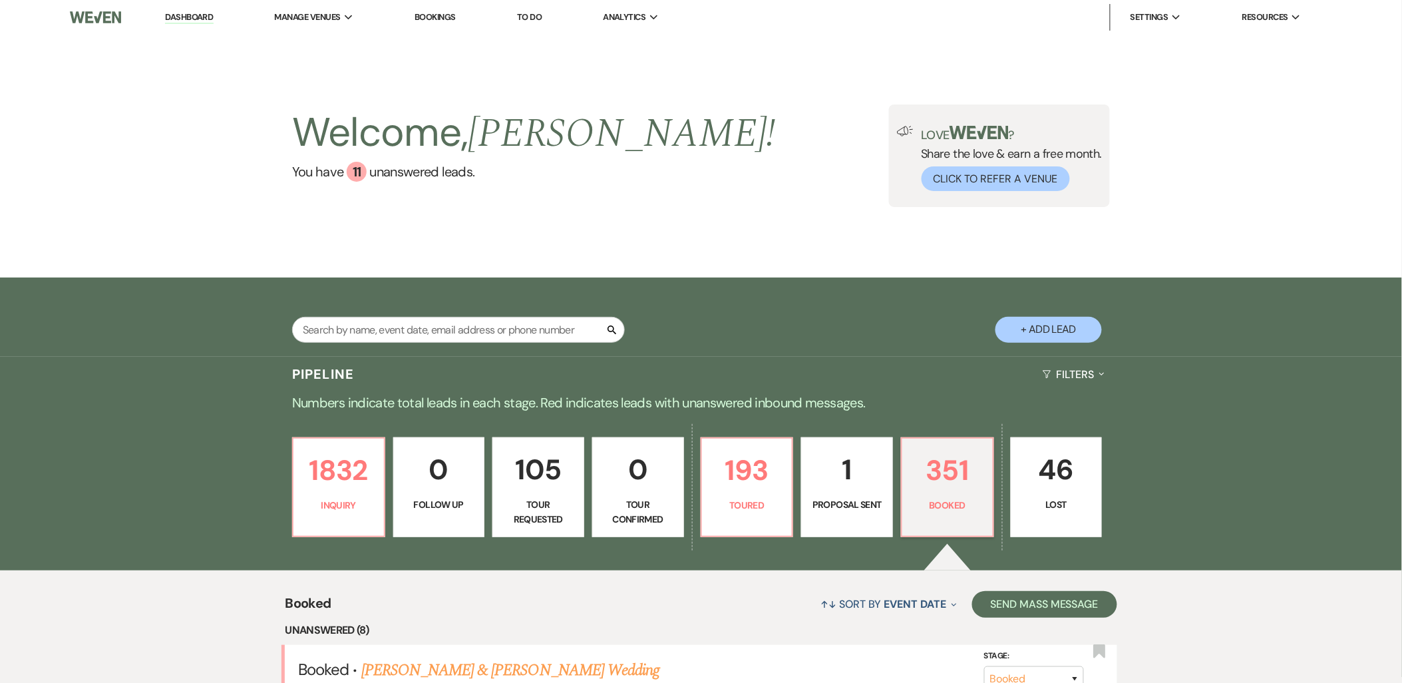
scroll to position [296, 0]
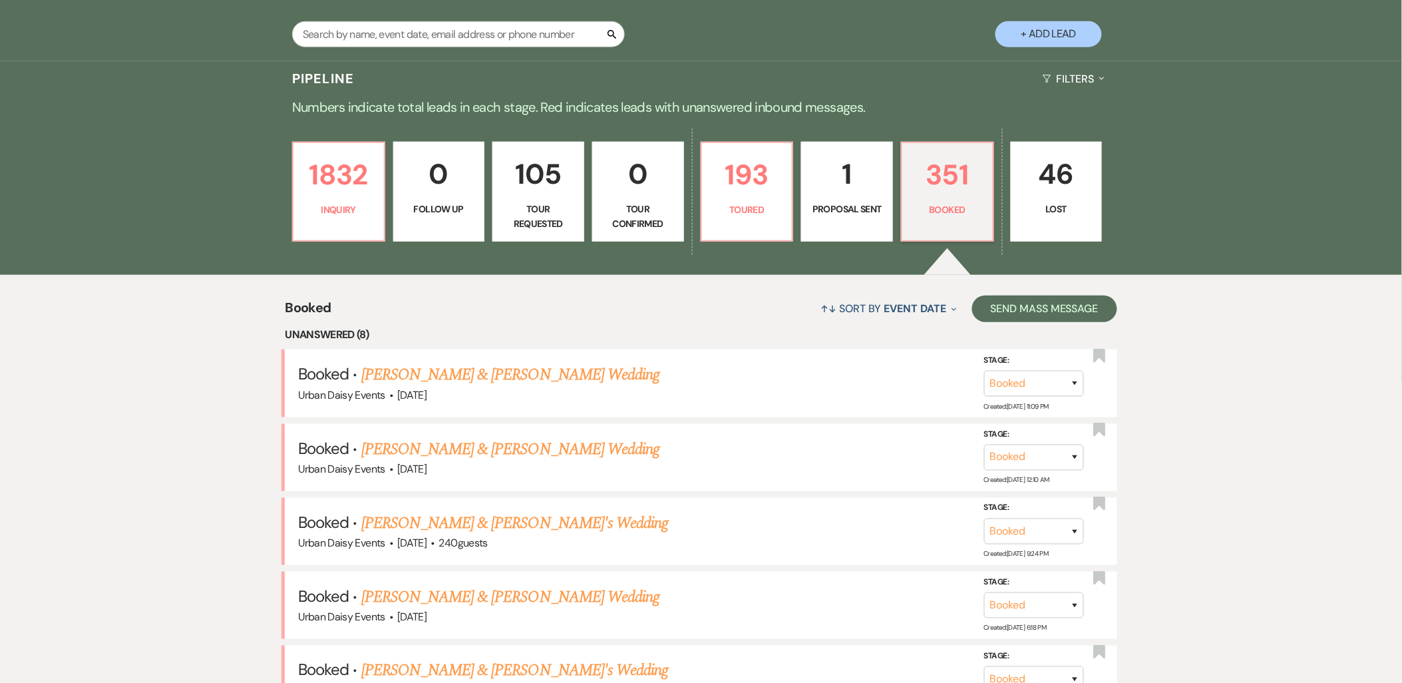
click at [443, 375] on link "[PERSON_NAME] & [PERSON_NAME] Wedding" at bounding box center [510, 375] width 298 height 24
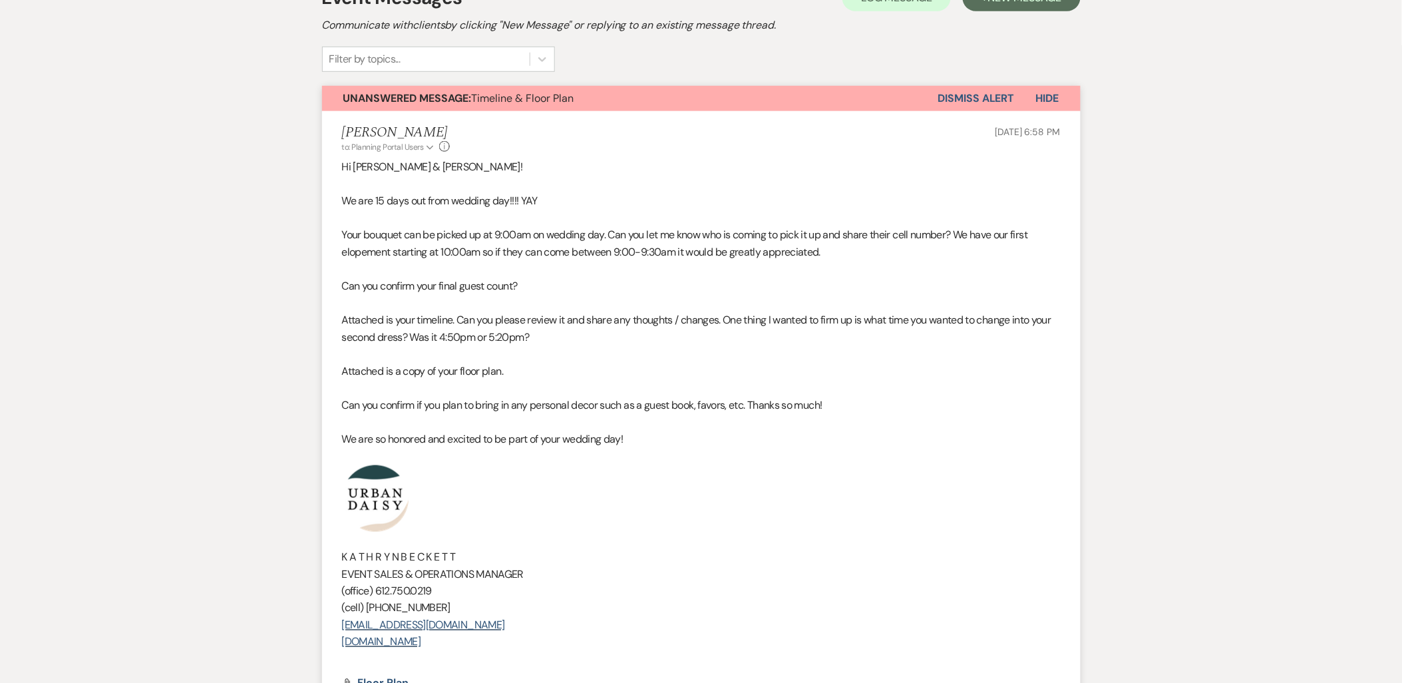
scroll to position [296, 0]
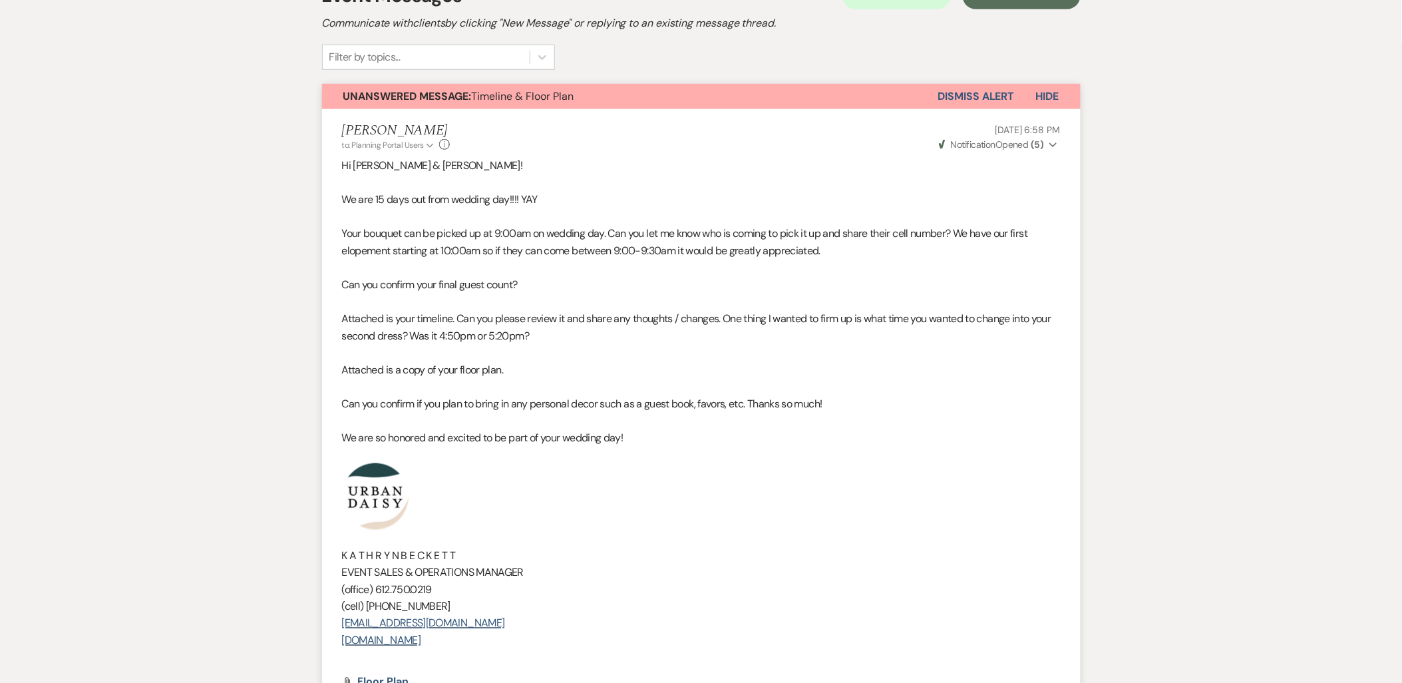
drag, startPoint x: 518, startPoint y: 644, endPoint x: 340, endPoint y: 502, distance: 227.3
click at [340, 502] on li "Kathryn Beckett to: Planning Portal Users Expand Info Sep 11, 2025, 6:58 PM Wev…" at bounding box center [701, 421] width 759 height 624
copy div "K A T H R Y N B E C K E T T EVENT SALES & OPERATIONS MANAGER (office) 612.750.0…"
